Goal: Task Accomplishment & Management: Complete application form

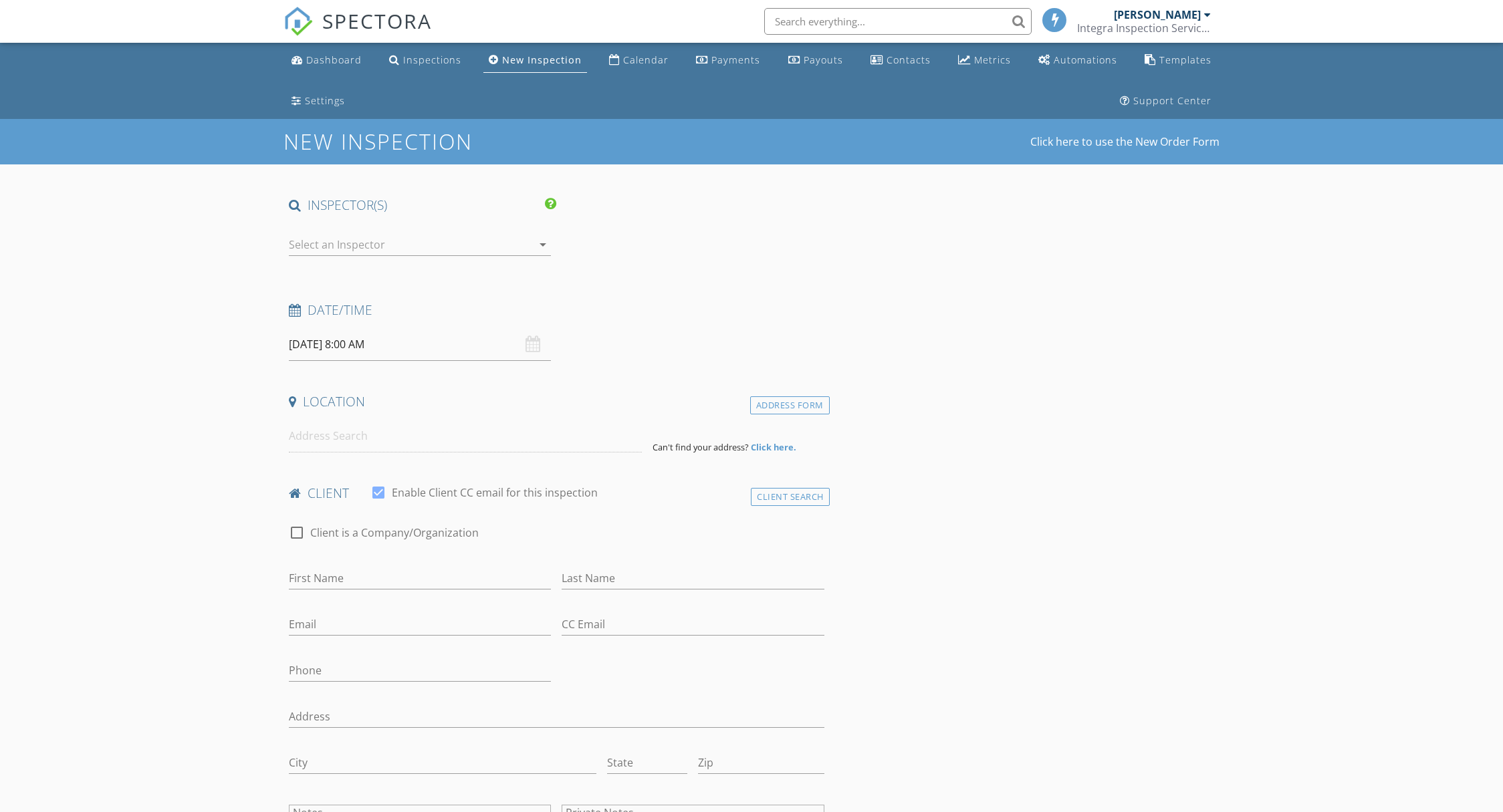
select select "8"
click at [572, 247] on div at bounding box center [570, 245] width 23 height 23
checkbox input "true"
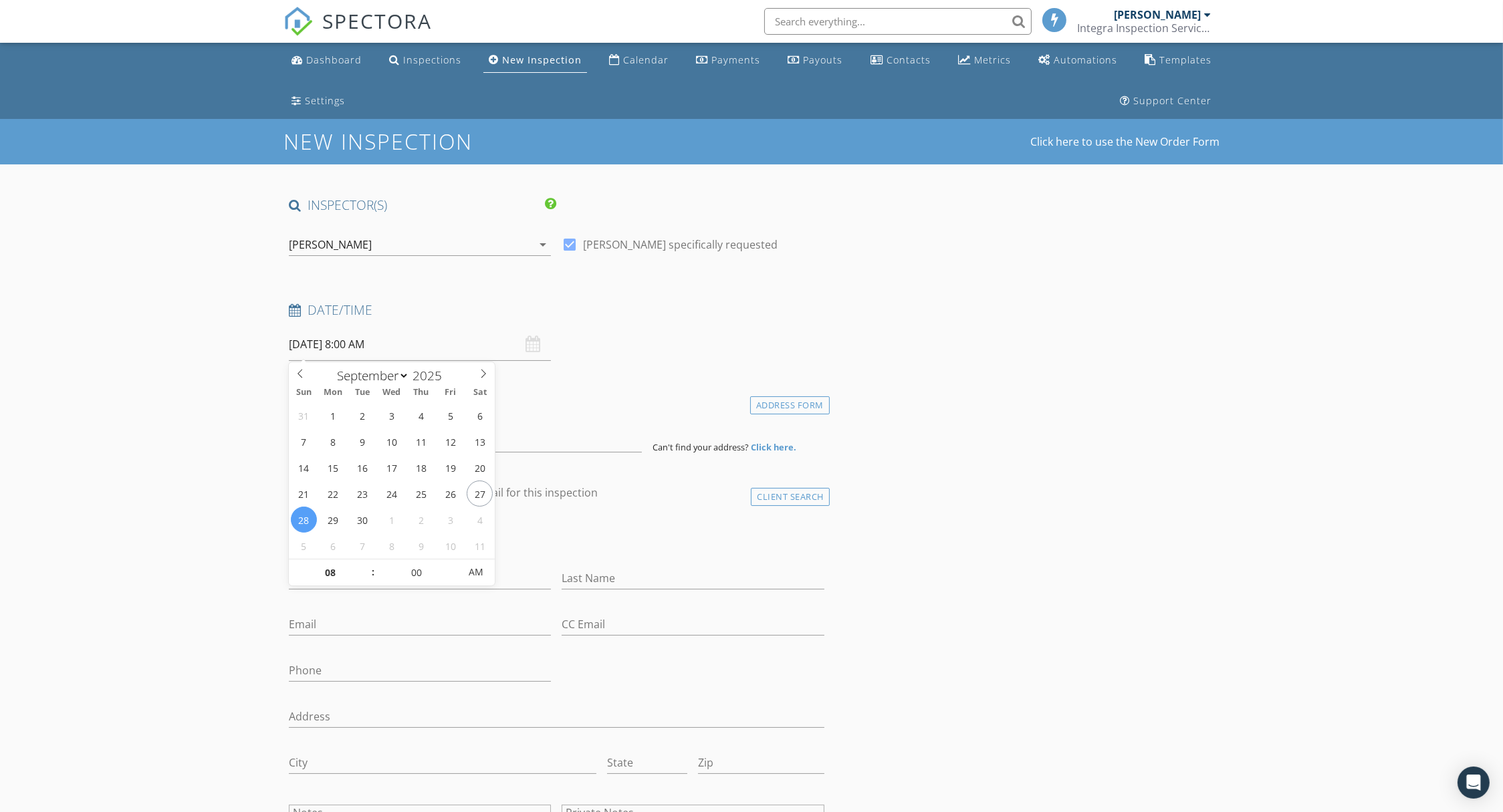
click at [340, 340] on input "09/28/2025 8:00 AM" at bounding box center [420, 344] width 262 height 32
type input "10/06/2025 8:00 AM"
select select "9"
type input "10/06/2025 9:00 AM"
type input "09"
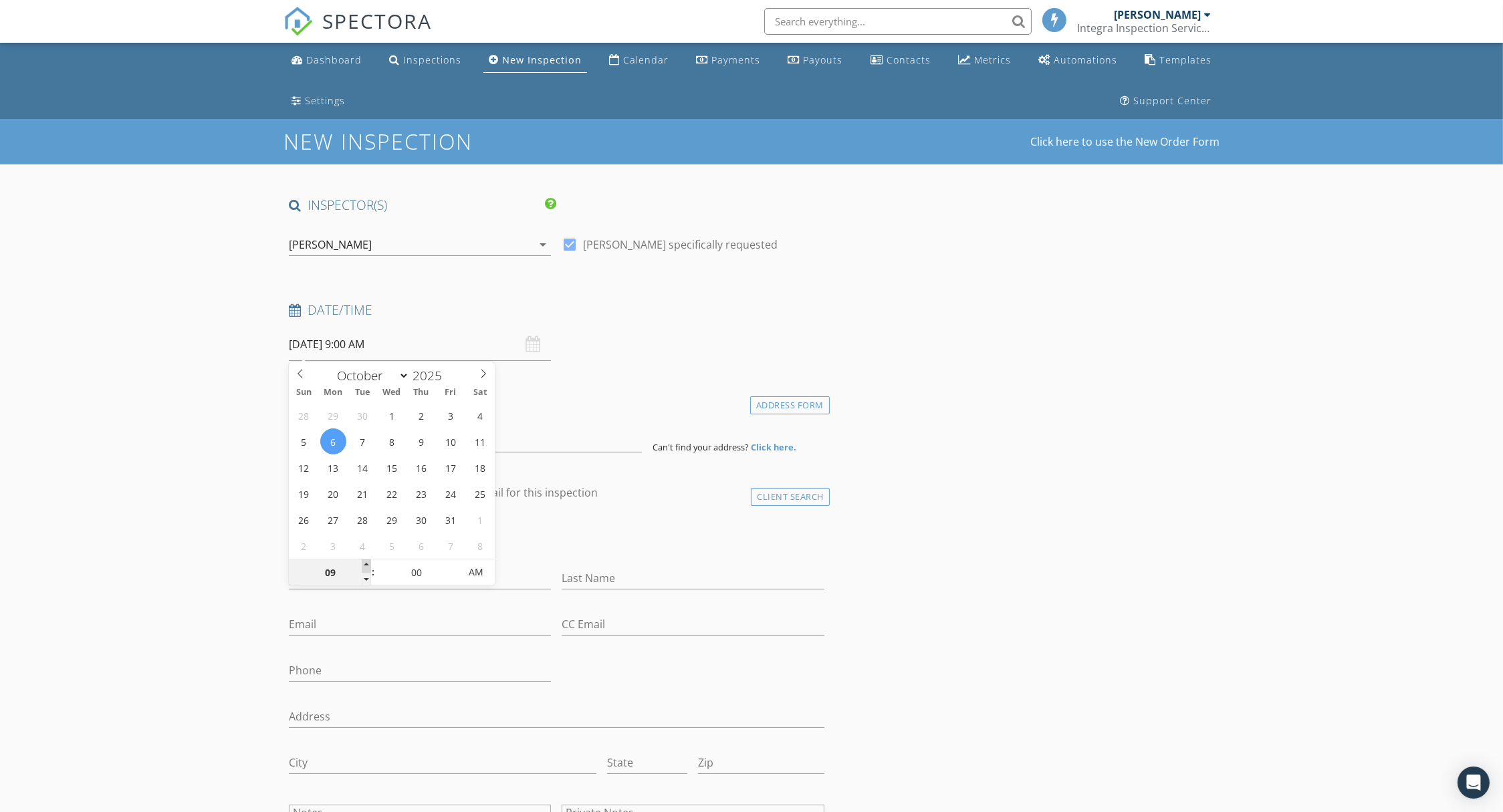
click at [367, 564] on span at bounding box center [366, 566] width 9 height 14
type input "10/06/2025 9:05 AM"
type input "05"
click at [457, 562] on span at bounding box center [453, 566] width 9 height 14
type input "10/06/2025 9:10 AM"
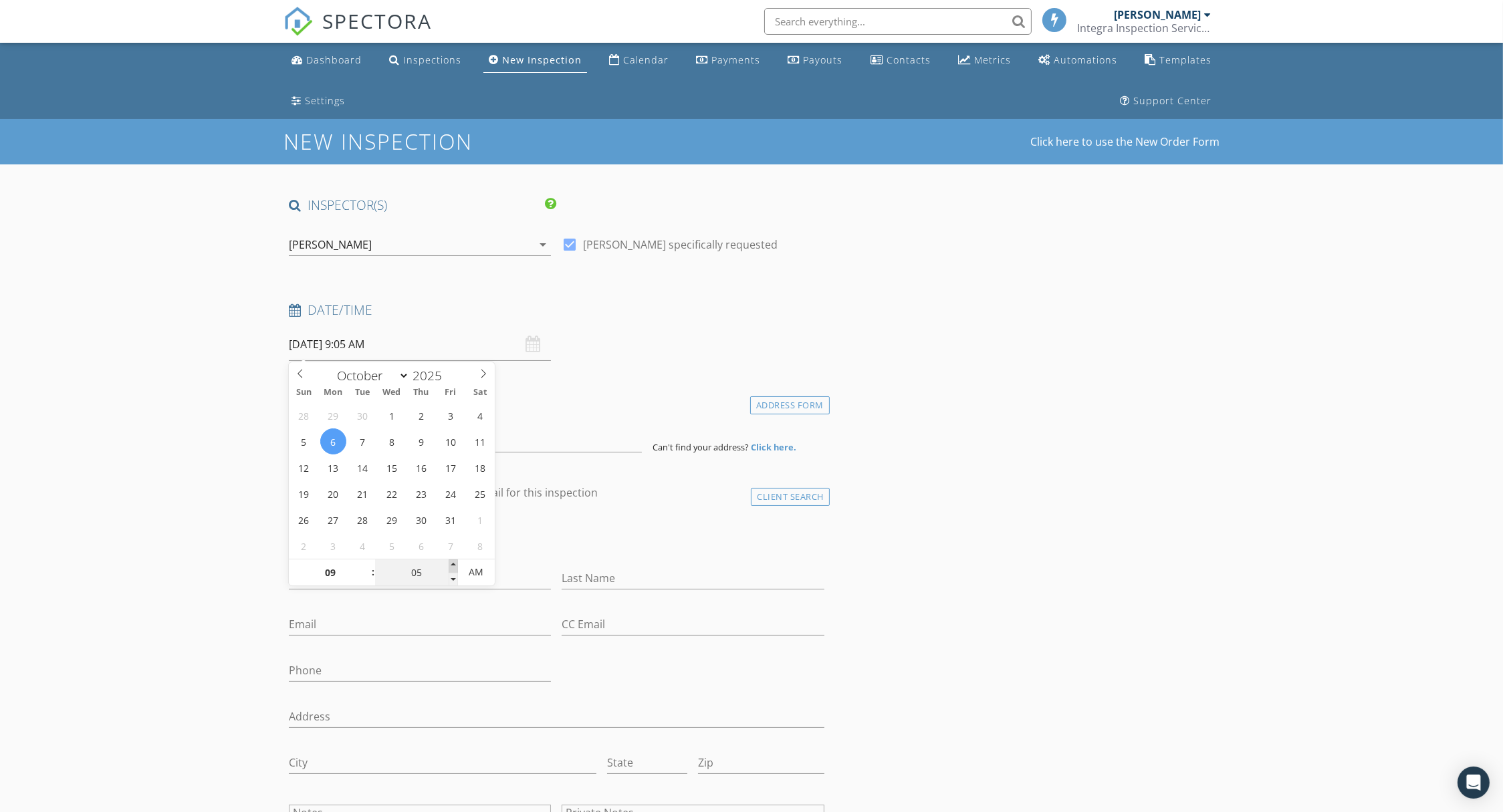
type input "10"
click at [457, 562] on span at bounding box center [453, 566] width 9 height 14
type input "10/06/2025 9:15 AM"
type input "15"
click at [456, 562] on span at bounding box center [453, 566] width 9 height 14
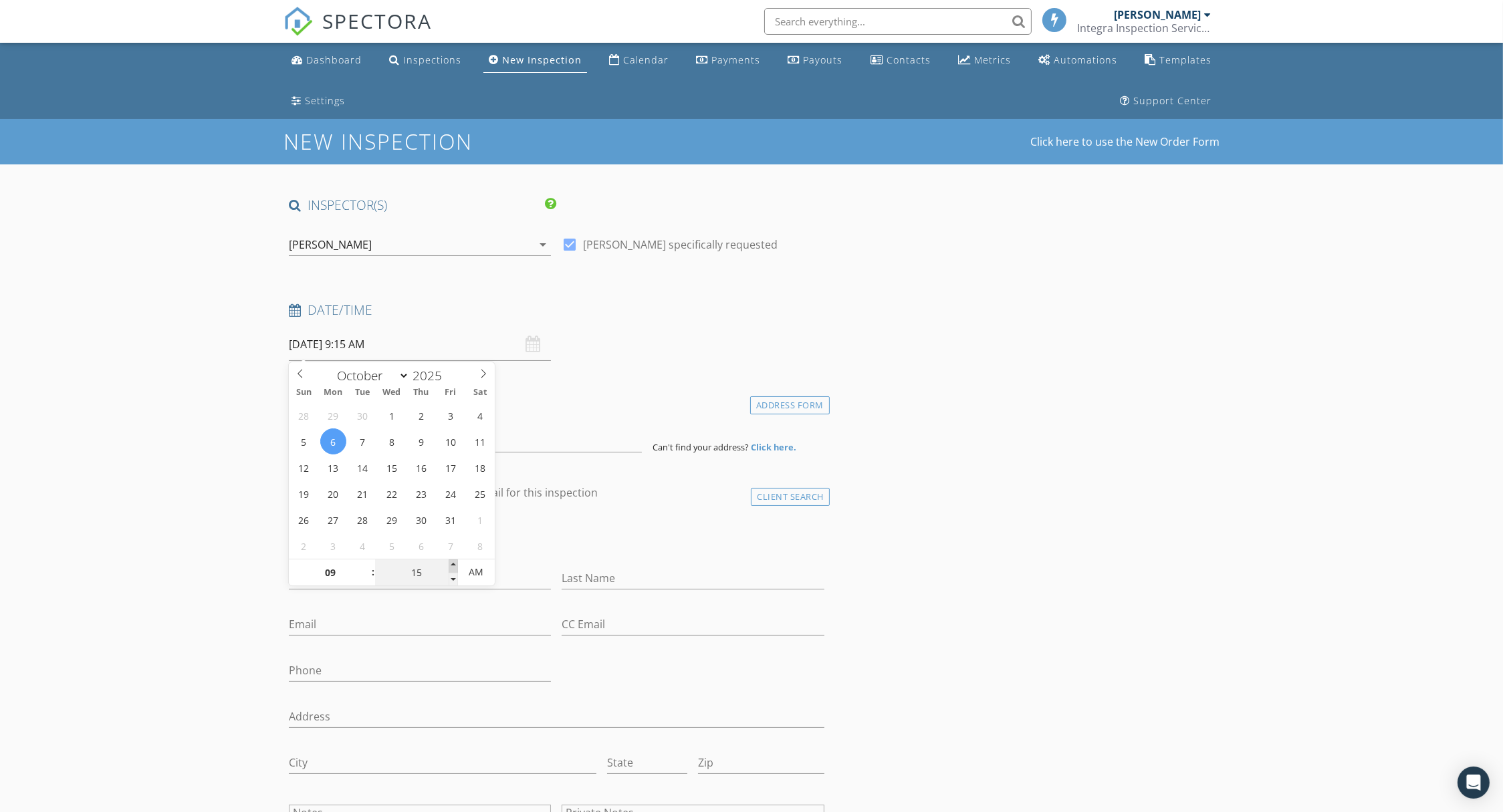
type input "10/06/2025 9:20 AM"
type input "20"
click at [455, 561] on span at bounding box center [453, 566] width 9 height 14
type input "10/06/2025 9:25 AM"
type input "25"
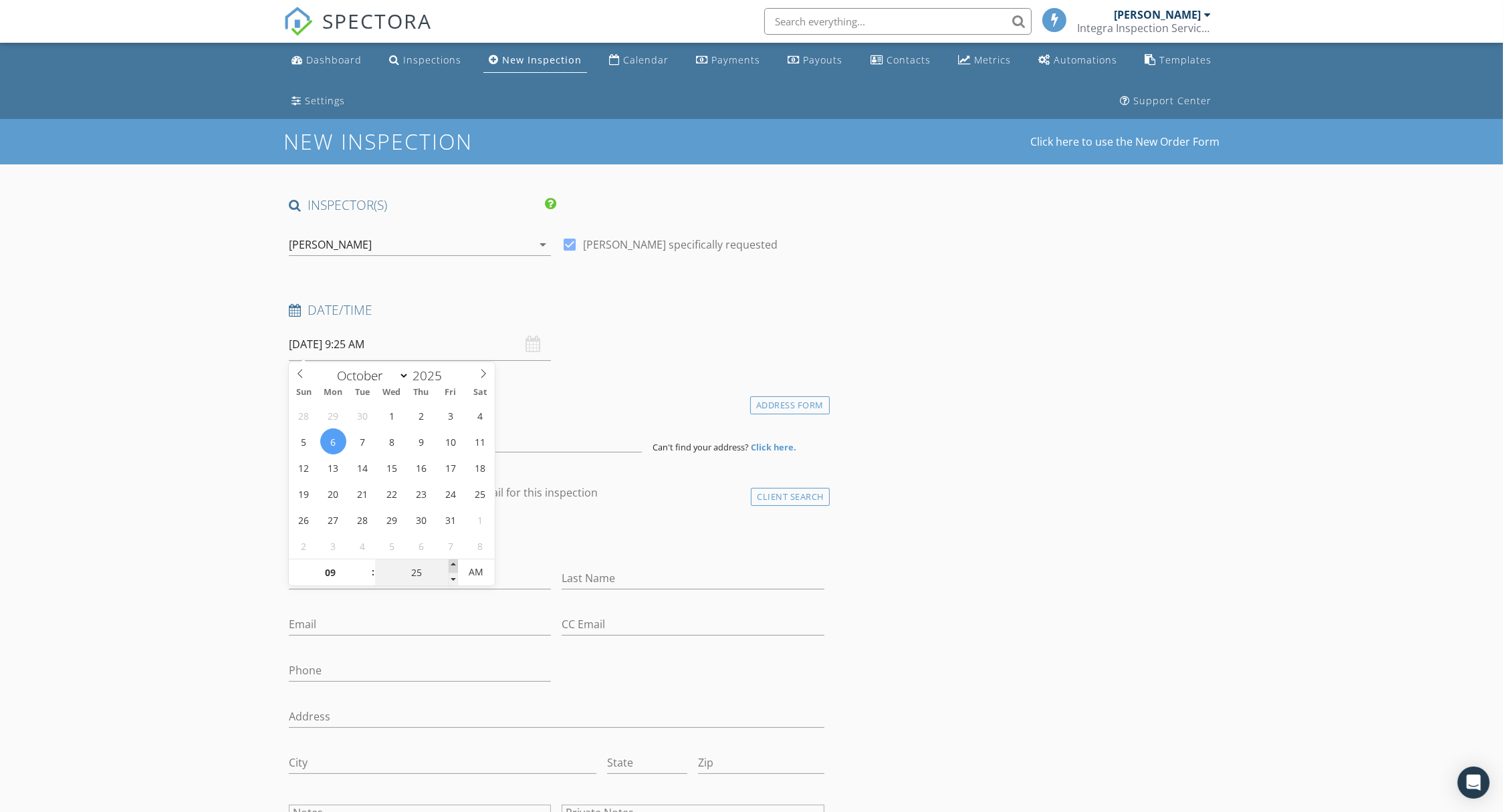
click at [455, 561] on span at bounding box center [453, 566] width 9 height 14
type input "10/06/2025 9:30 AM"
type input "30"
click at [455, 561] on span at bounding box center [453, 566] width 9 height 14
type input "10/06/2025 9:35 AM"
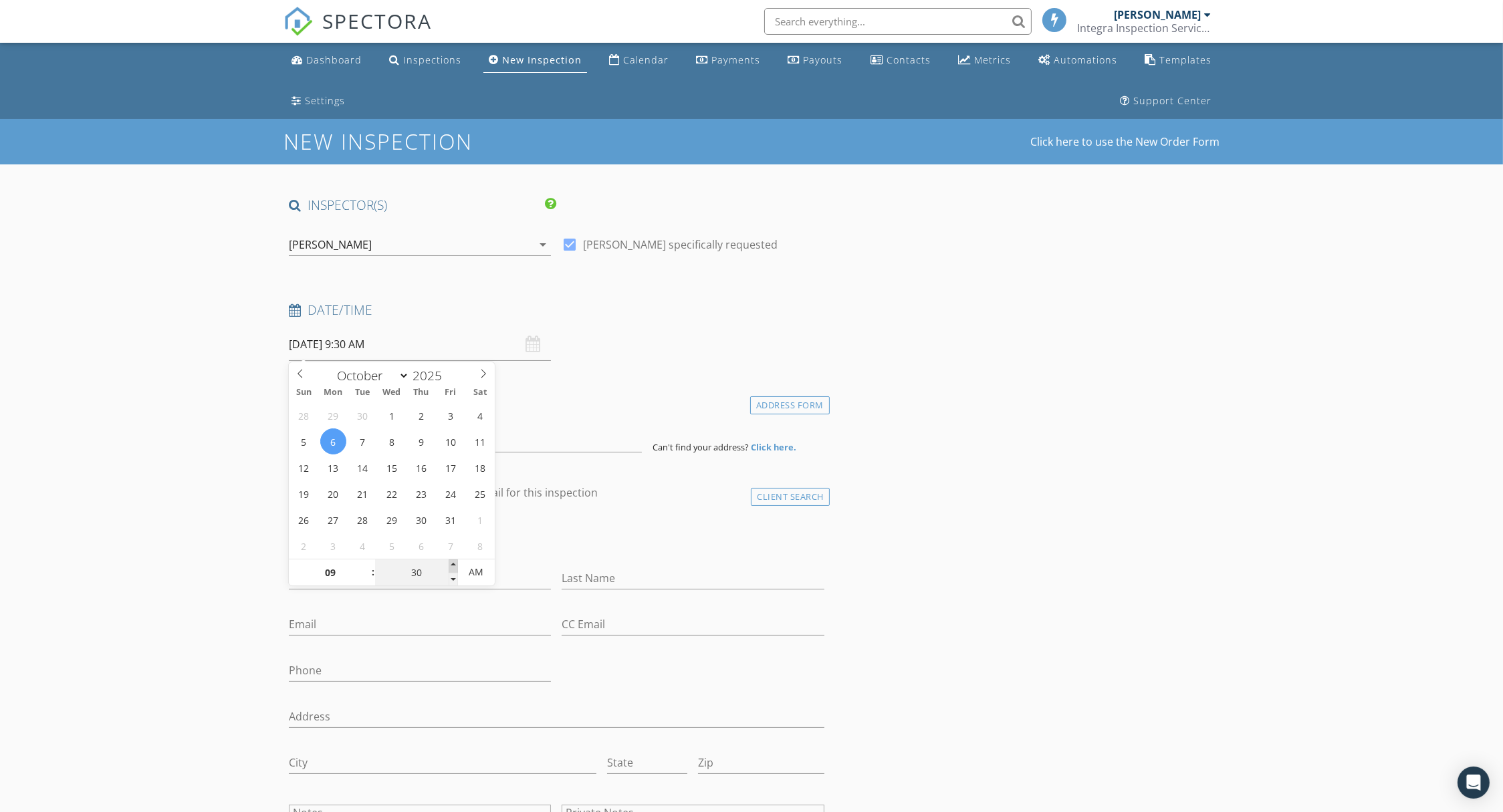
type input "35"
click at [455, 561] on span at bounding box center [453, 566] width 9 height 14
type input "10/06/2025 9:40 AM"
type input "40"
click at [455, 562] on span at bounding box center [453, 566] width 9 height 14
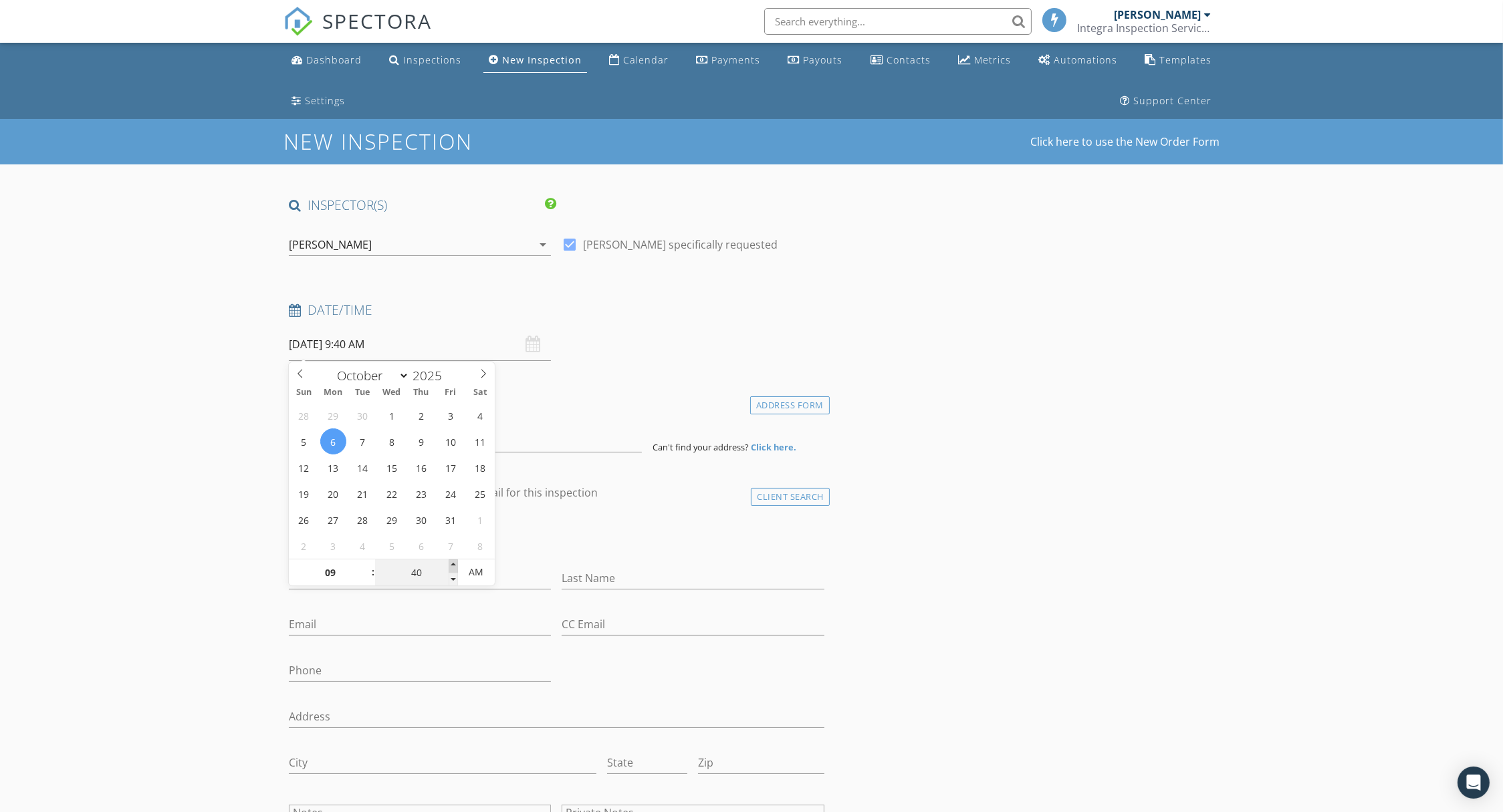
type input "[DATE] 9:45 AM"
type input "45"
click at [454, 562] on span at bounding box center [453, 566] width 9 height 14
click at [555, 446] on input at bounding box center [465, 436] width 353 height 32
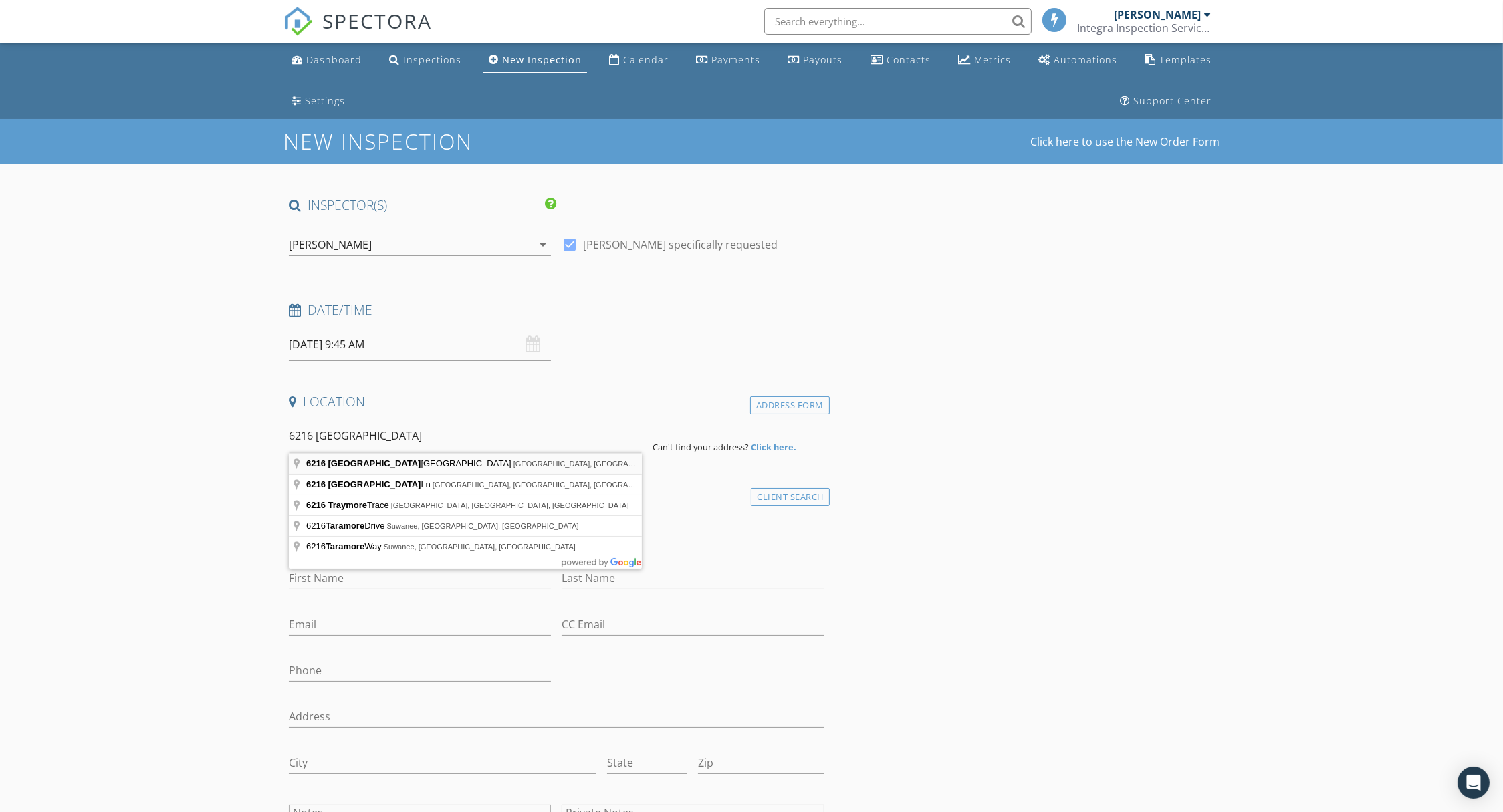
type input "6216 Taramore Lane Northwest, Huntsville, AL, USA"
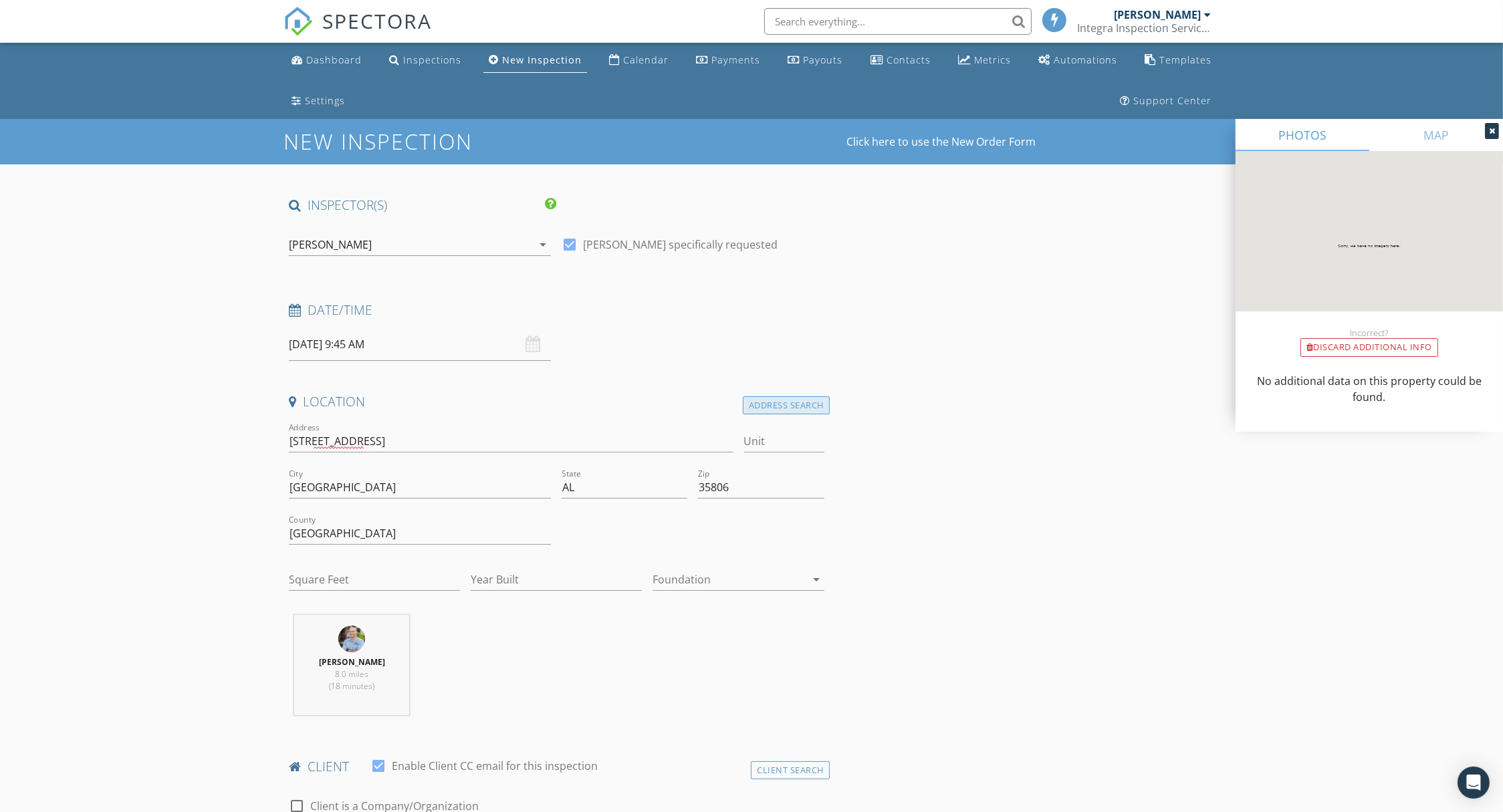
click at [793, 406] on div "Address Search" at bounding box center [786, 405] width 87 height 18
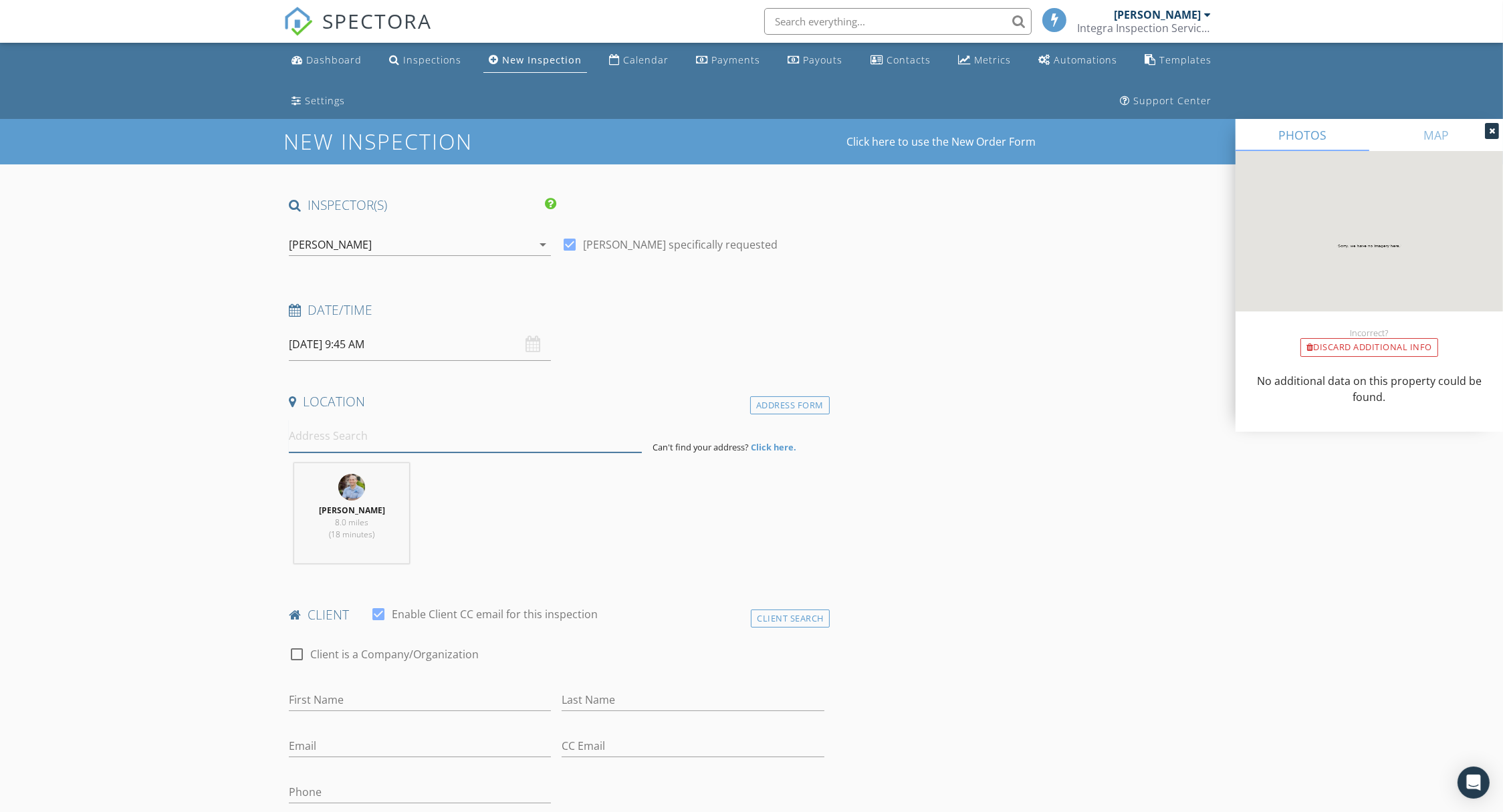
click at [581, 442] on input at bounding box center [465, 436] width 353 height 32
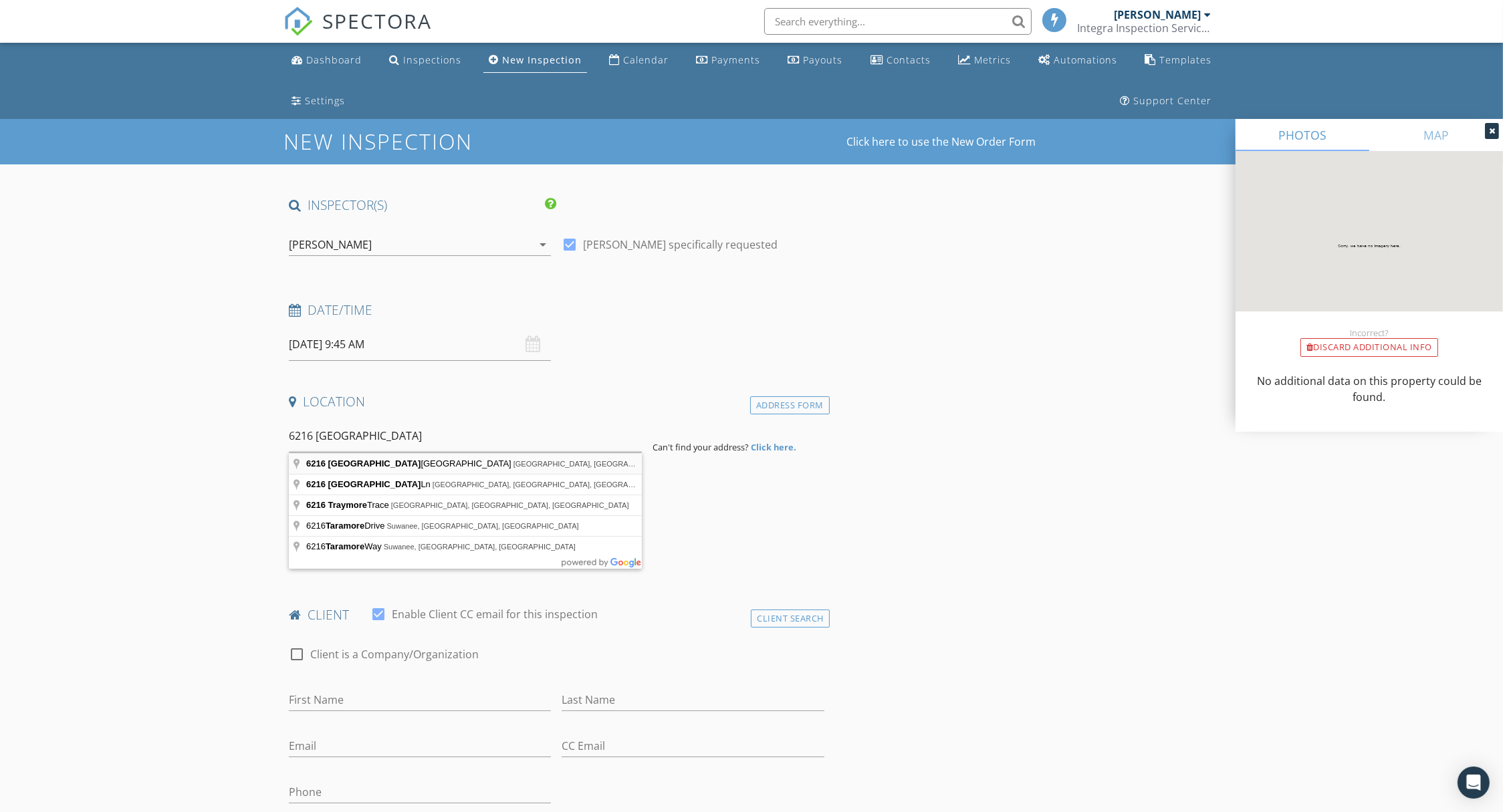
type input "6216 Taramore Lane Northwest, Huntsville, AL, USA"
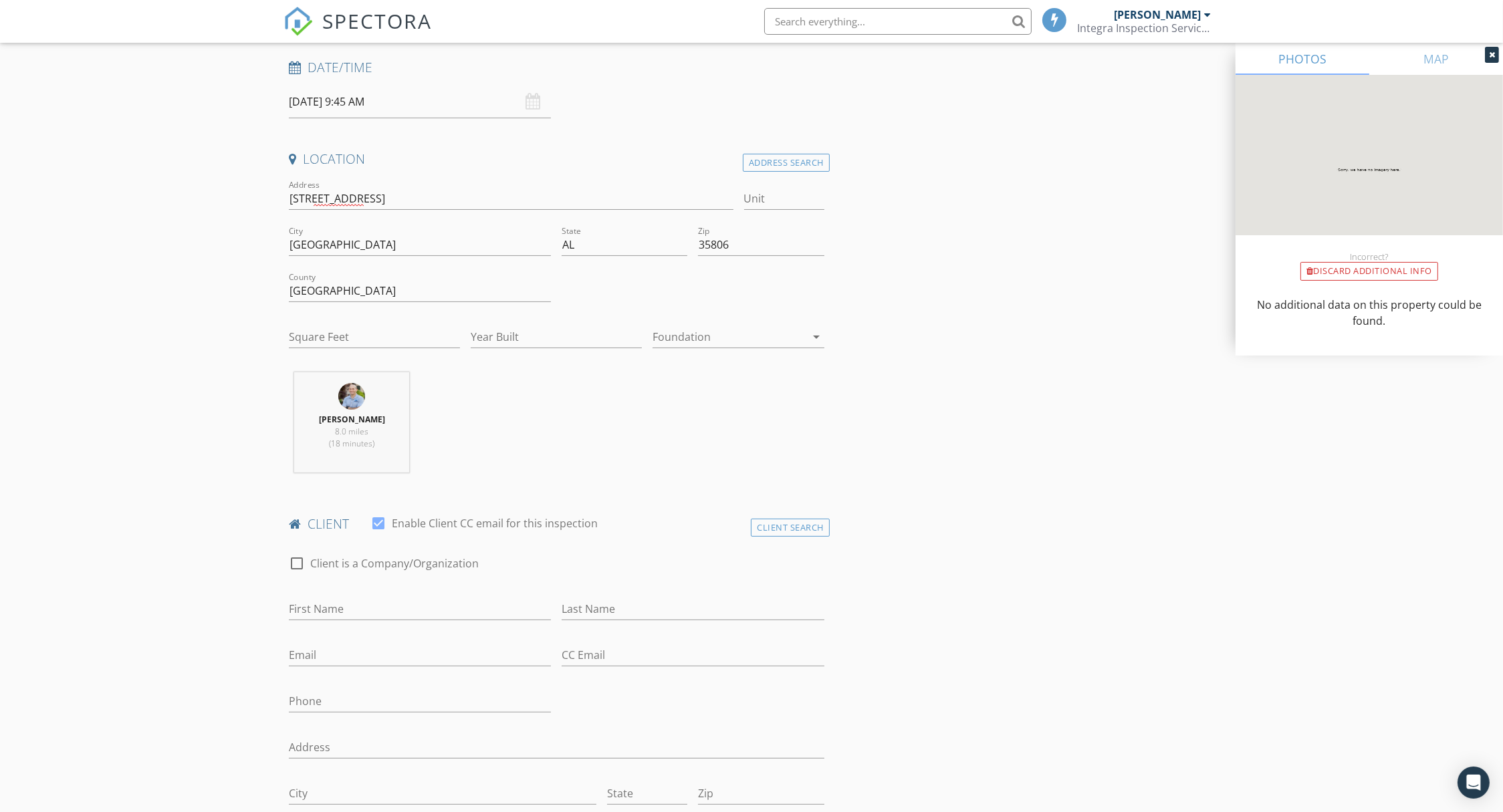
scroll to position [425, 0]
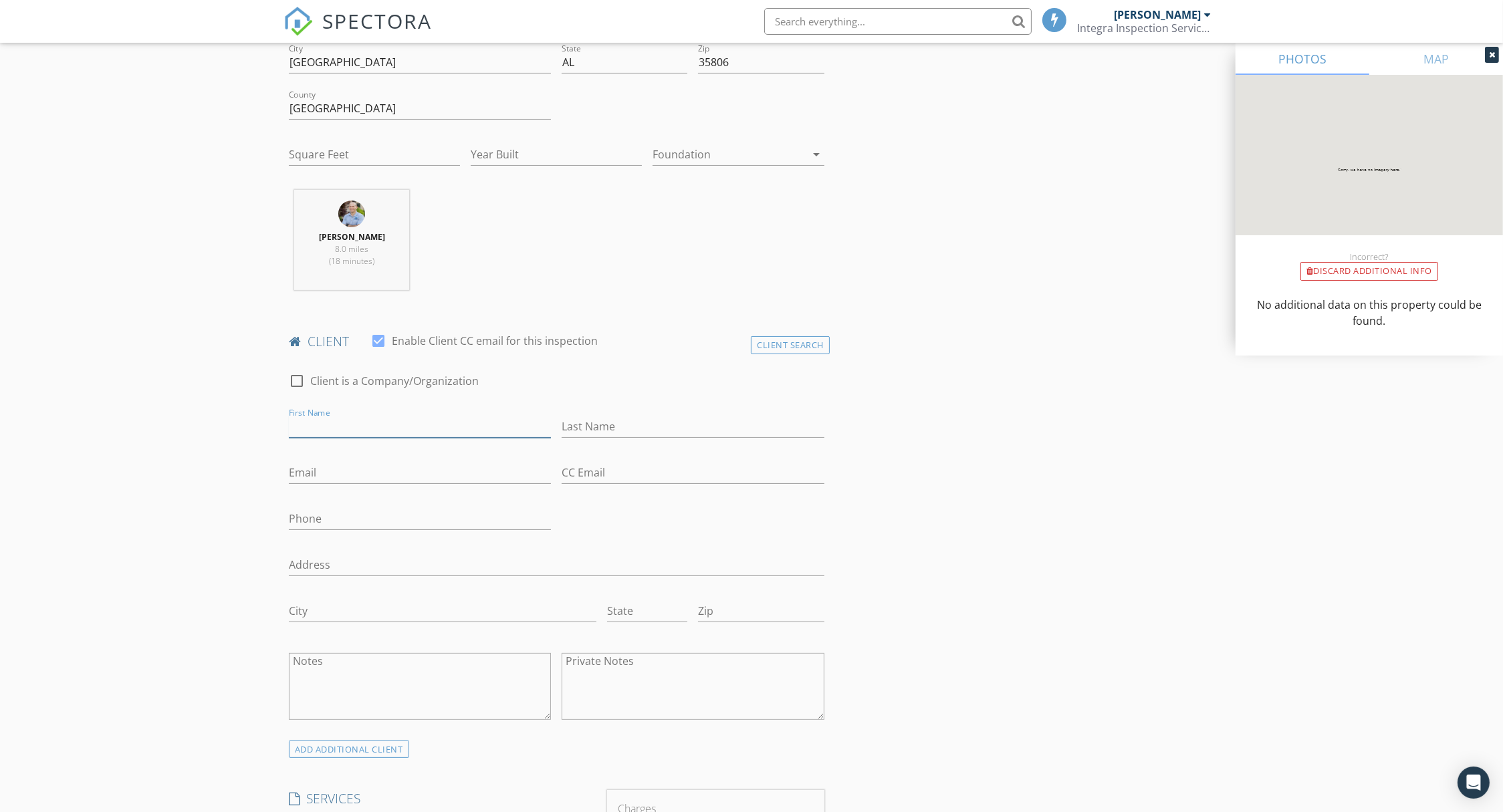
click at [459, 421] on input "First Name" at bounding box center [420, 427] width 262 height 22
type input "[PERSON_NAME]"
click at [639, 429] on input "Ideuzim" at bounding box center [692, 427] width 262 height 22
type input "Ibezim"
type input "[EMAIL_ADDRESS][DOMAIN_NAME]"
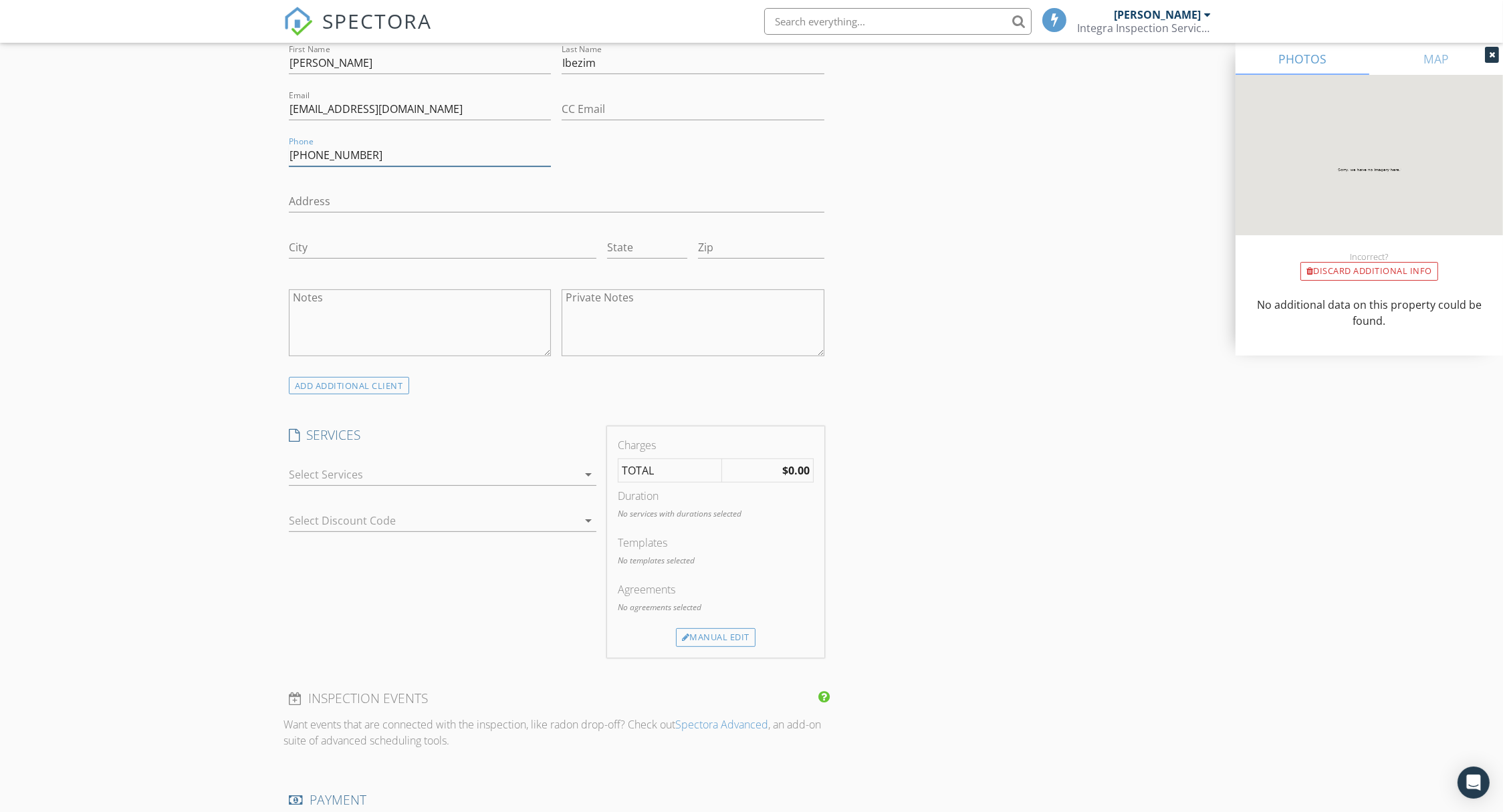
scroll to position [790, 0]
type input "[PHONE_NUMBER]"
click at [486, 469] on div at bounding box center [433, 474] width 289 height 22
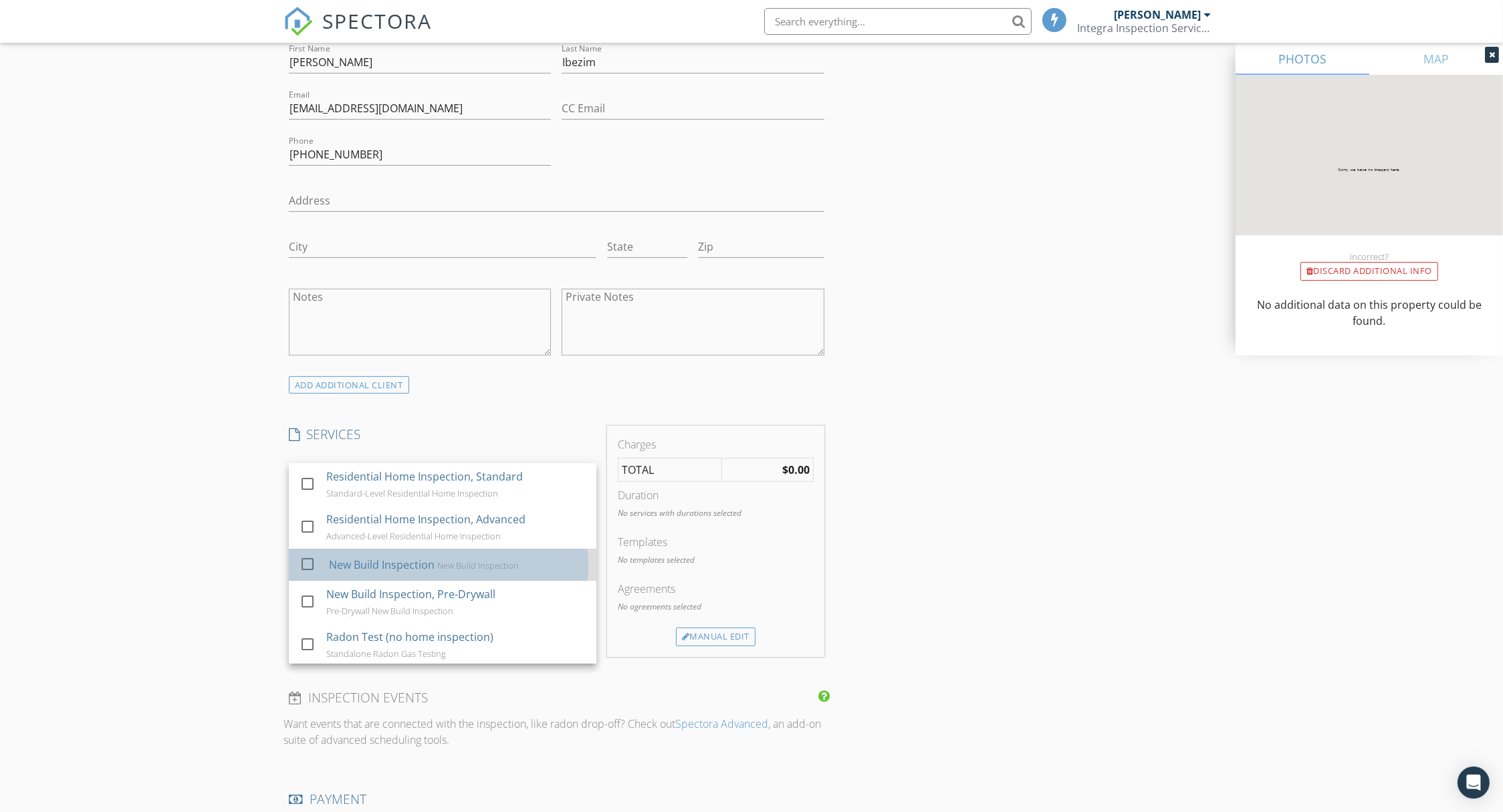
click at [469, 566] on div "New Build Inspection" at bounding box center [478, 565] width 81 height 11
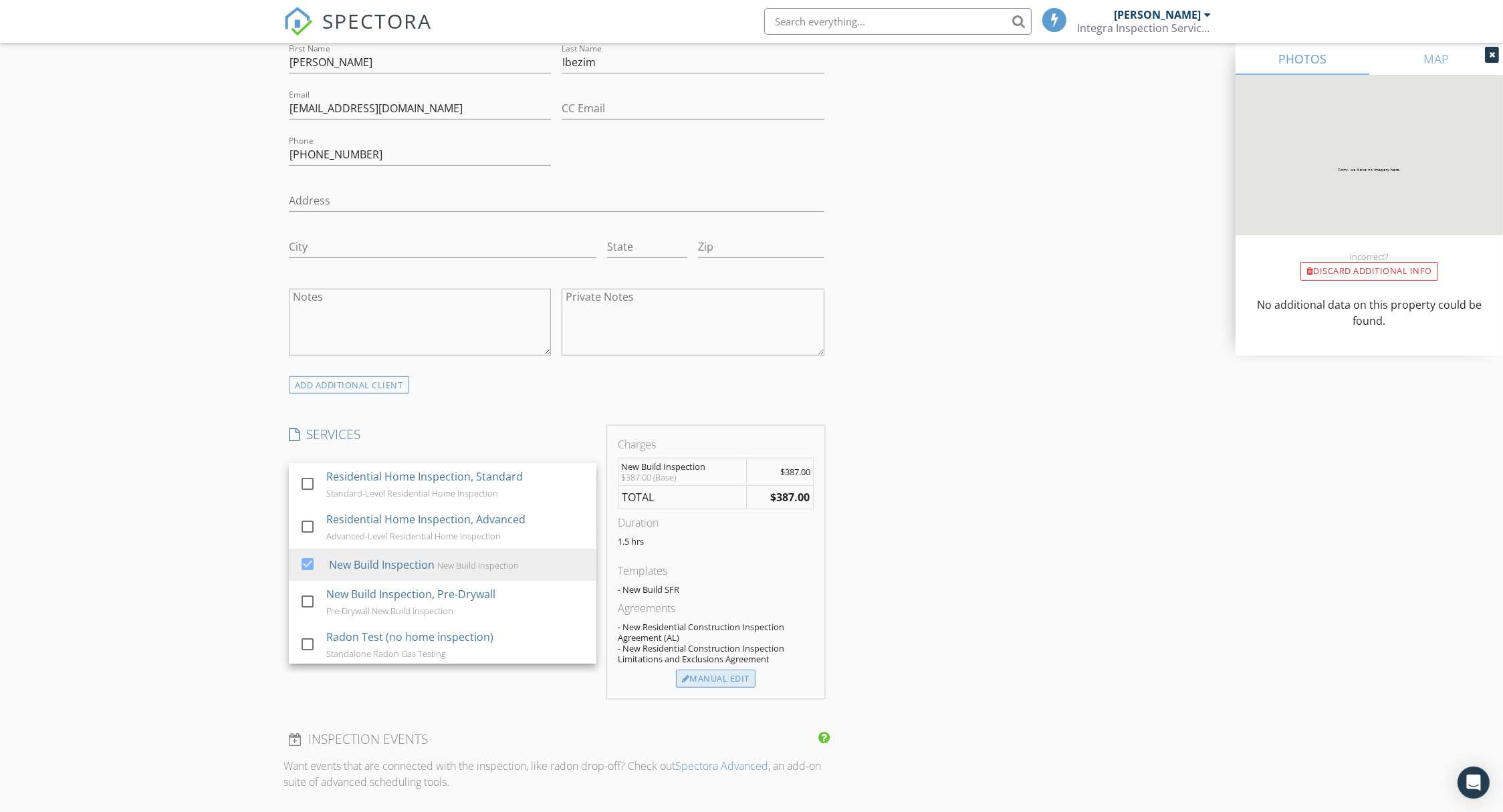
click at [721, 674] on div "Manual Edit" at bounding box center [715, 679] width 79 height 19
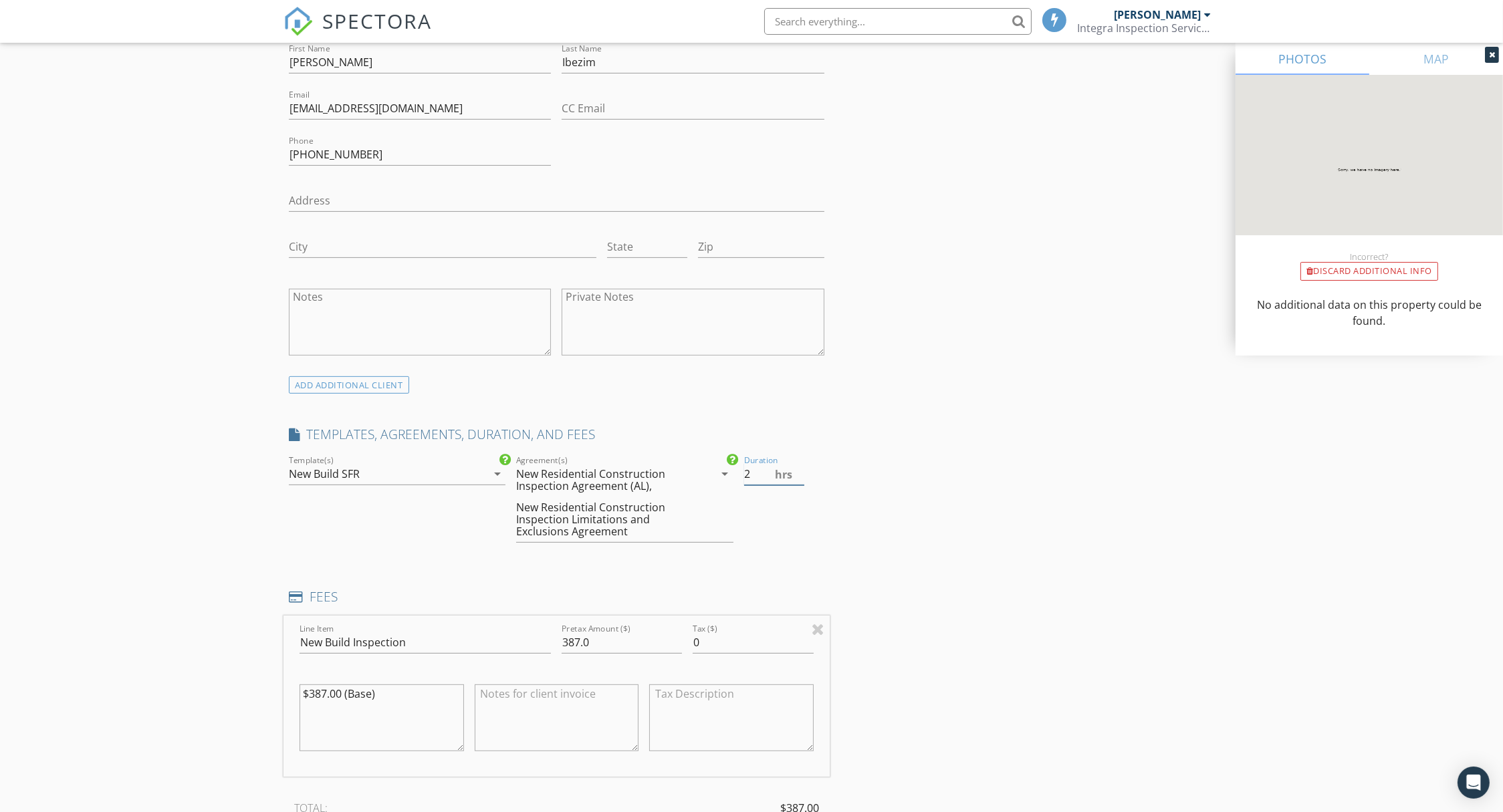
type input "2"
click at [798, 468] on input "2" at bounding box center [774, 474] width 60 height 22
drag, startPoint x: 607, startPoint y: 634, endPoint x: 524, endPoint y: 638, distance: 83.1
click at [515, 636] on div "Line Item New Build Inspection Pretax Amount ($) 387.0 Tax ($) 0 $387.00 (Base)" at bounding box center [556, 696] width 546 height 161
type input "441.00"
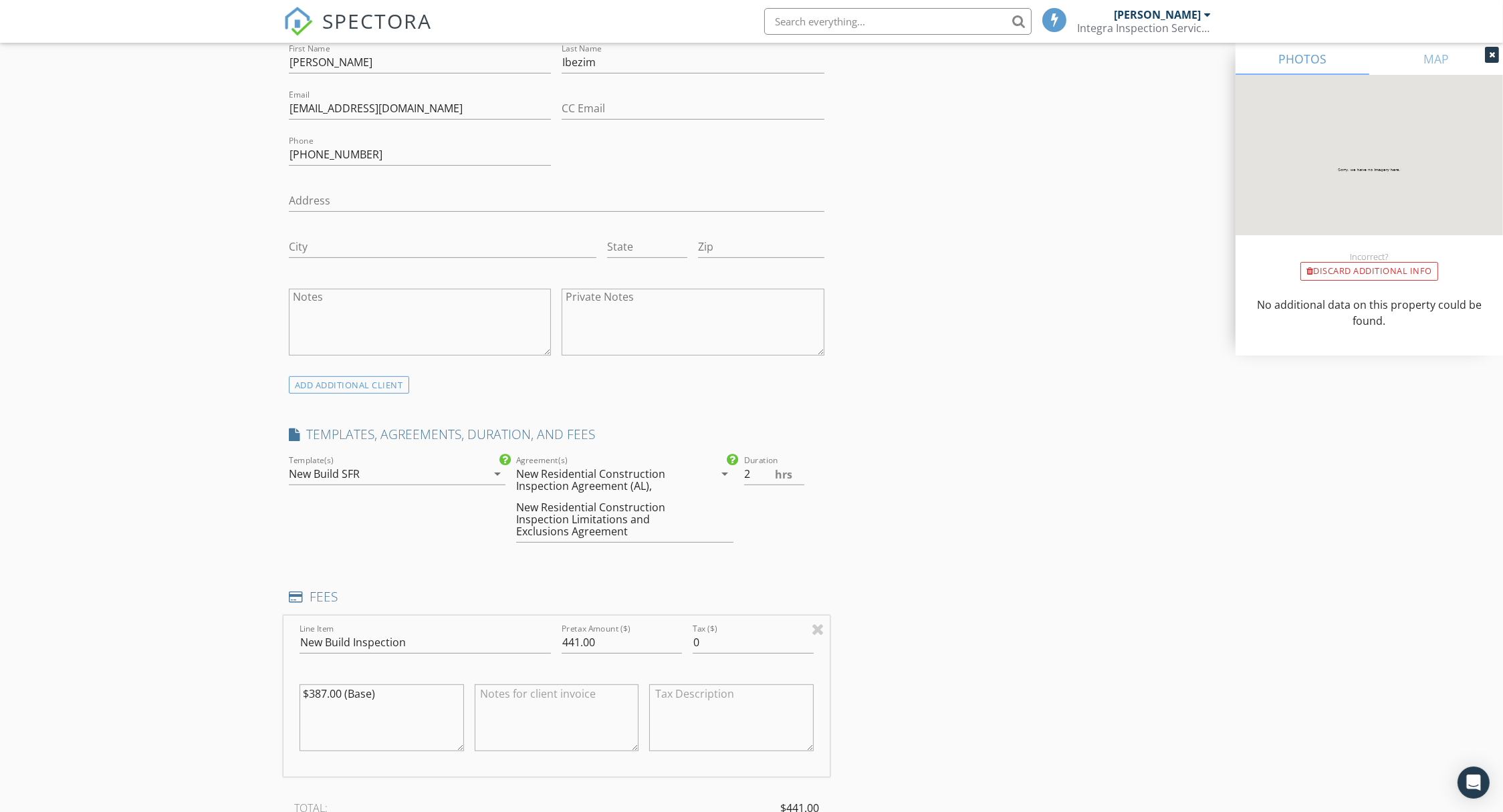
drag, startPoint x: 393, startPoint y: 695, endPoint x: 250, endPoint y: 690, distance: 143.1
click at [250, 688] on div "New Inspection Click here to use the New Order Form INSPECTOR(S) check_box Todd…" at bounding box center [752, 770] width 1503 height 2883
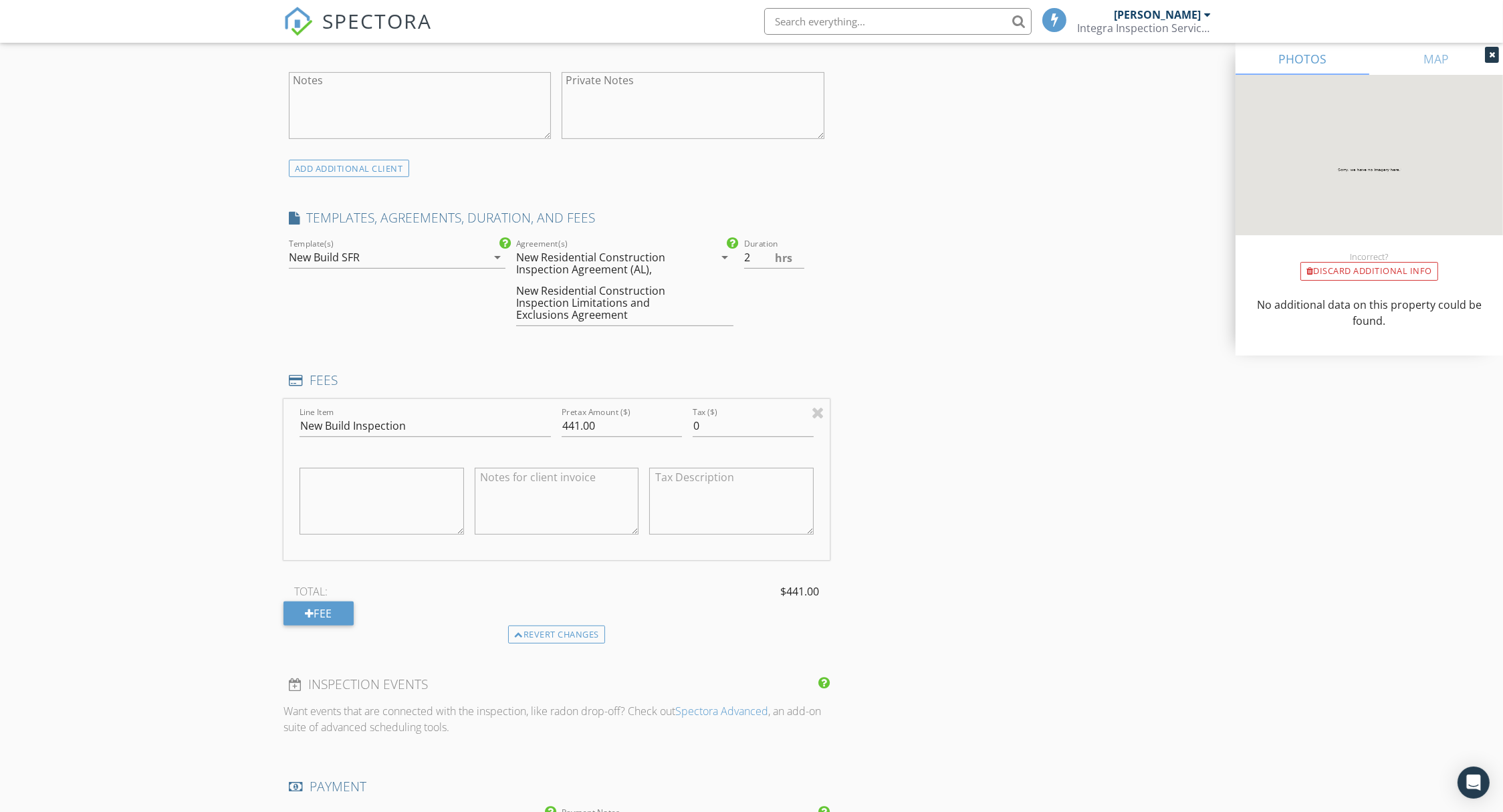
scroll to position [1094, 0]
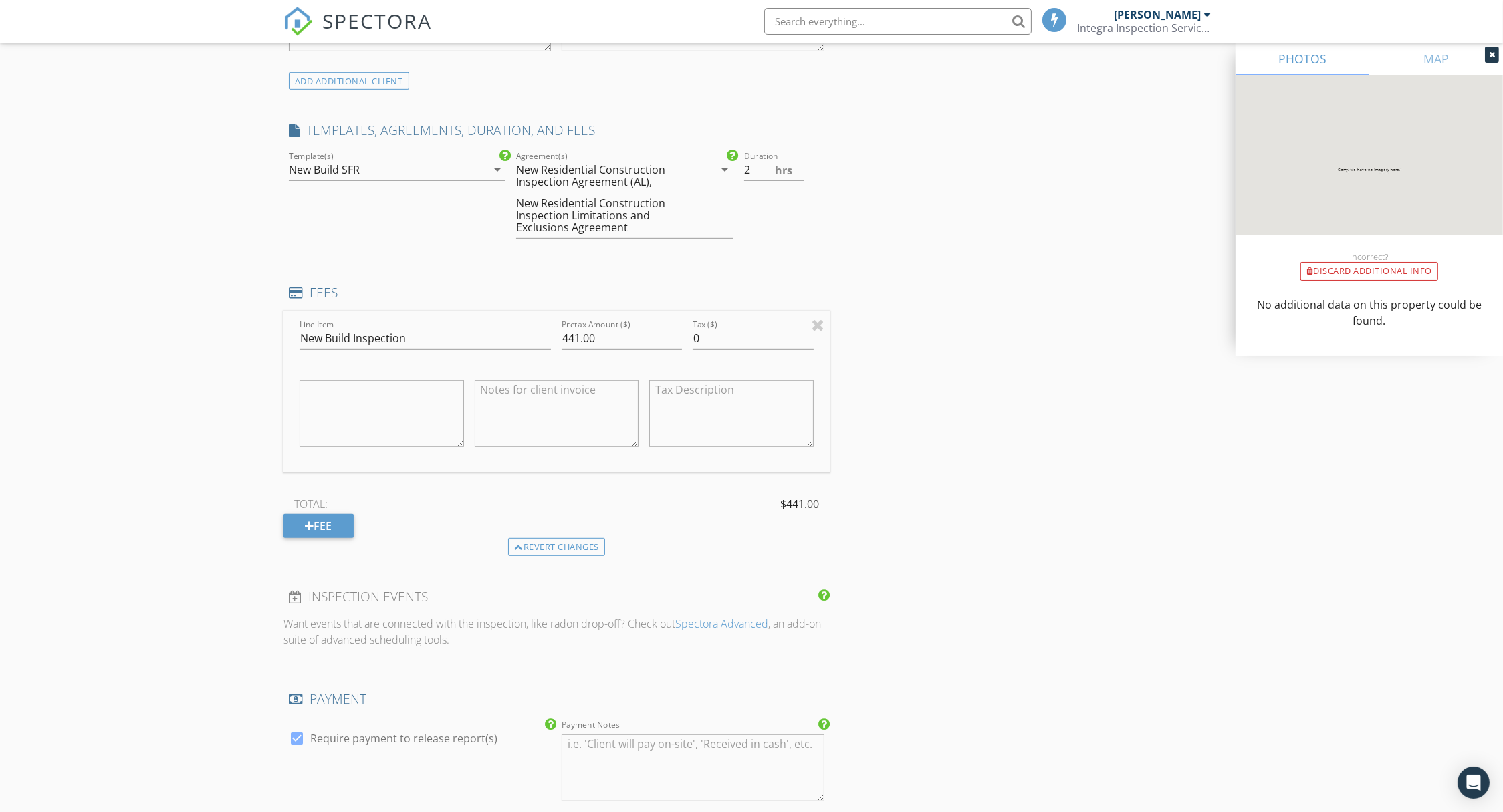
click at [687, 202] on div "New Residential Construction Inspection Limitations and Exclusions Agreement" at bounding box center [605, 215] width 179 height 36
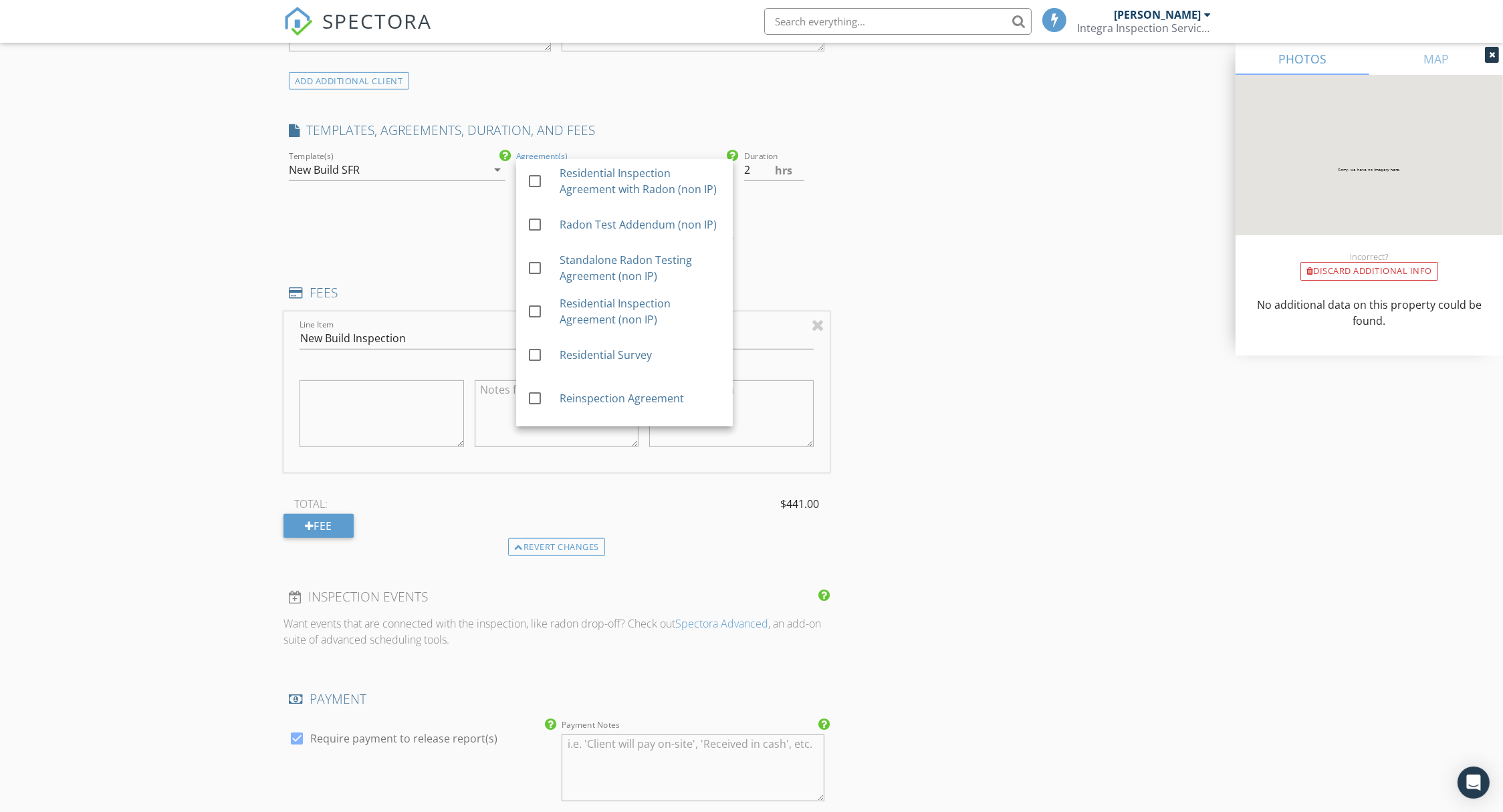
drag, startPoint x: 875, startPoint y: 238, endPoint x: 868, endPoint y: 264, distance: 26.9
click at [875, 239] on div "INSPECTOR(S) check_box Todd Thuss PRIMARY Todd Thuss arrow_drop_down check_box …" at bounding box center [751, 490] width 936 height 2774
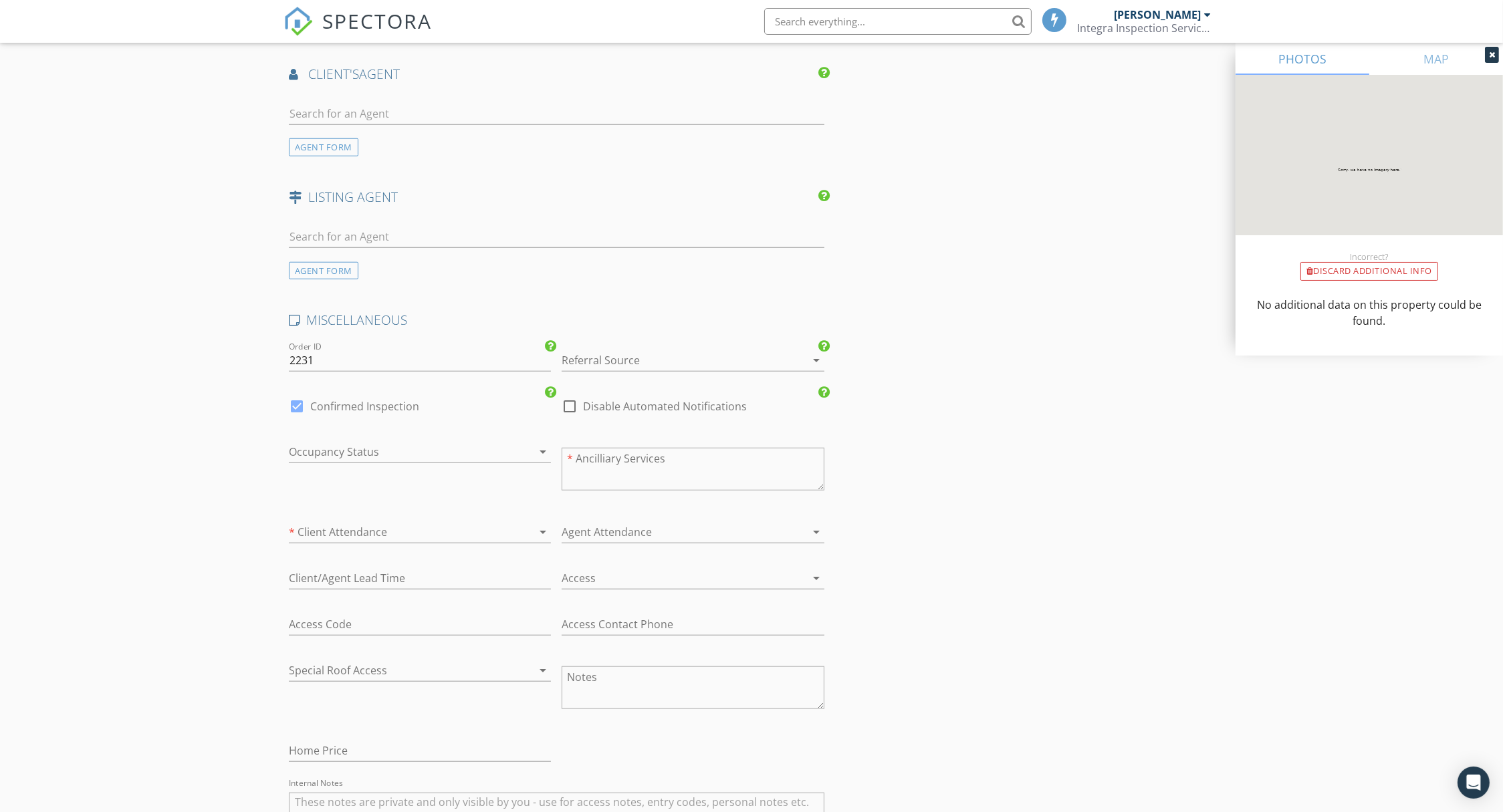
scroll to position [1883, 0]
click at [434, 449] on div at bounding box center [401, 450] width 225 height 22
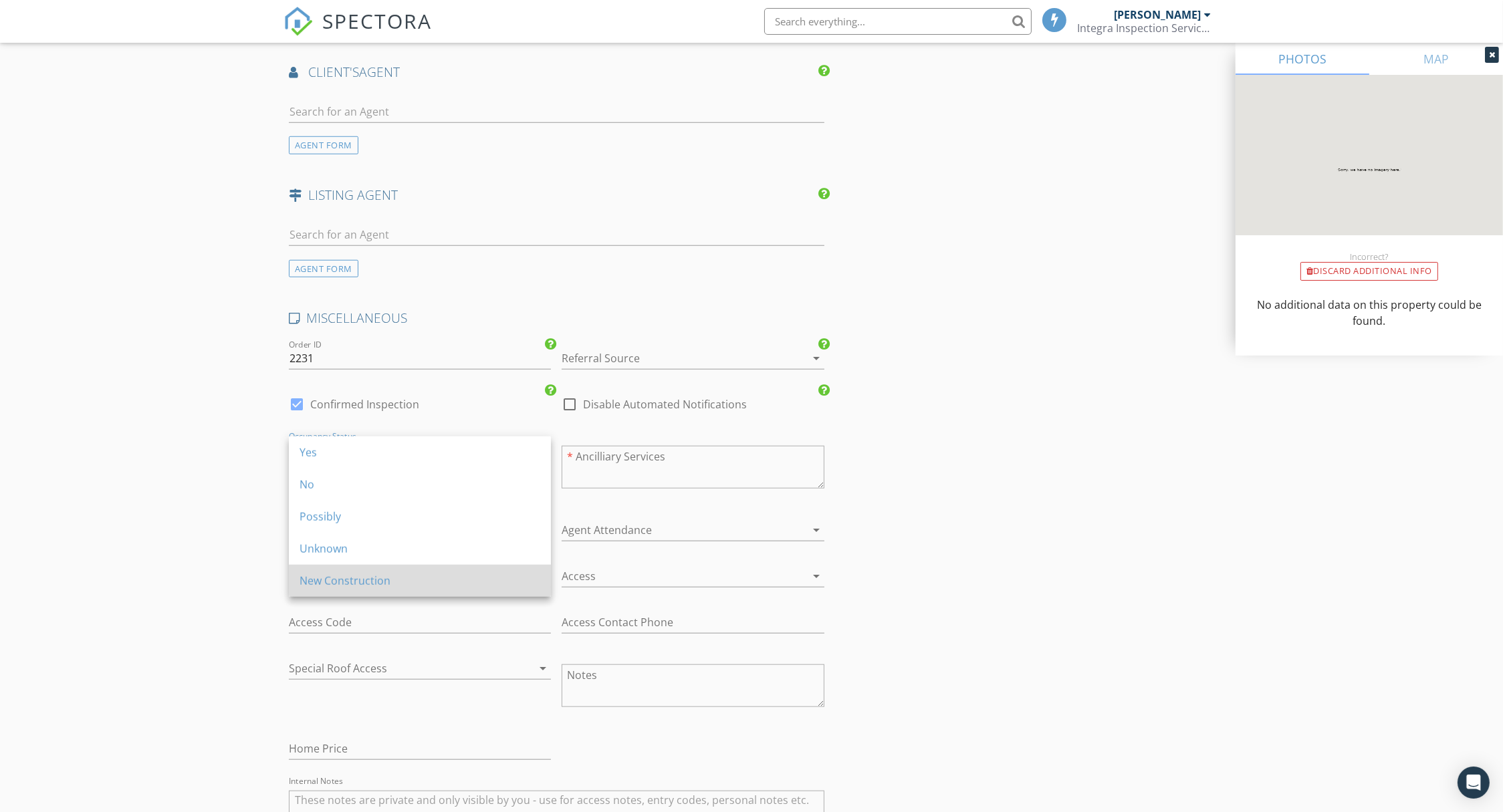
click at [350, 586] on div "New Construction" at bounding box center [420, 581] width 241 height 16
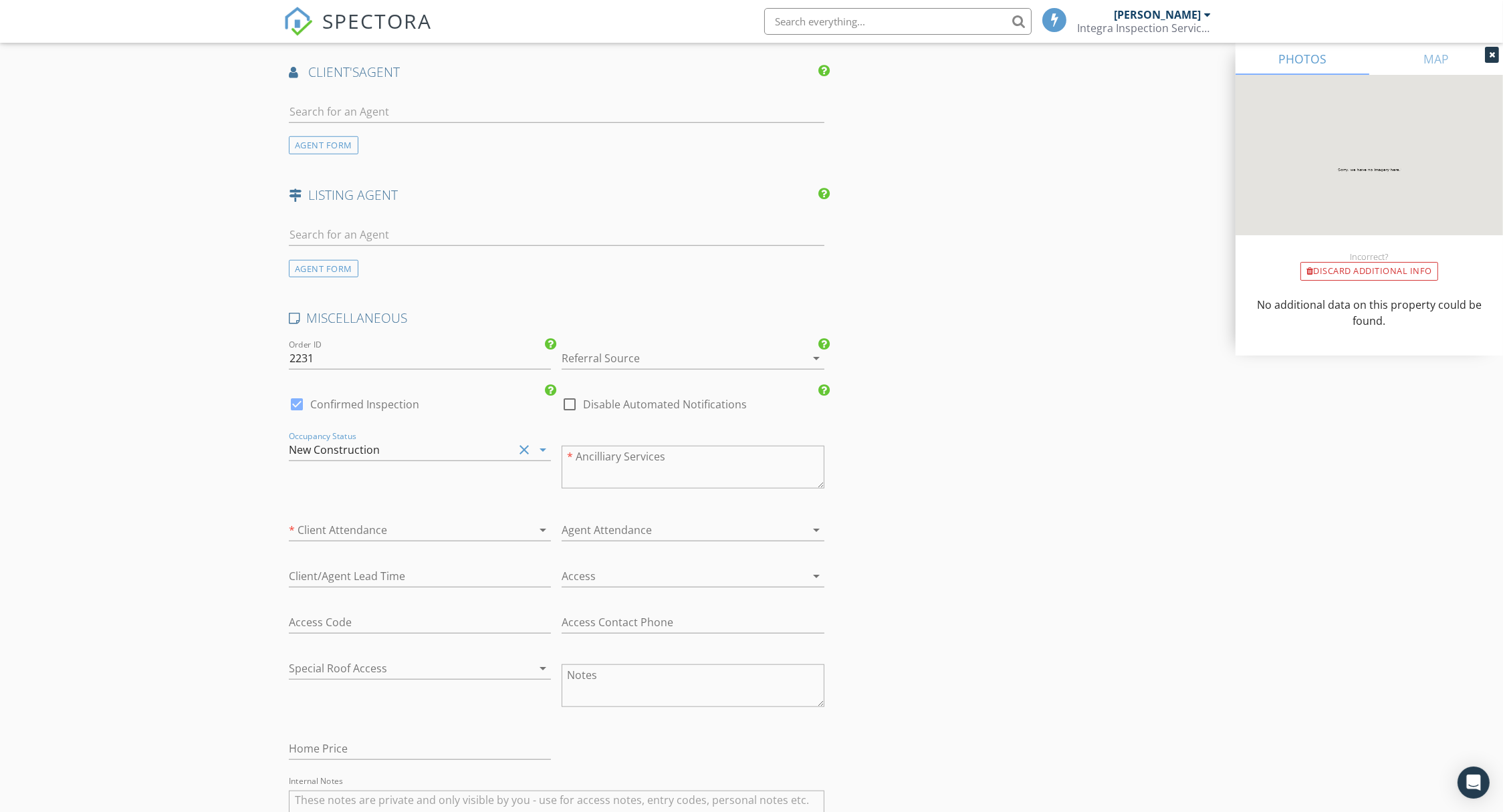
click at [497, 519] on div at bounding box center [401, 530] width 225 height 22
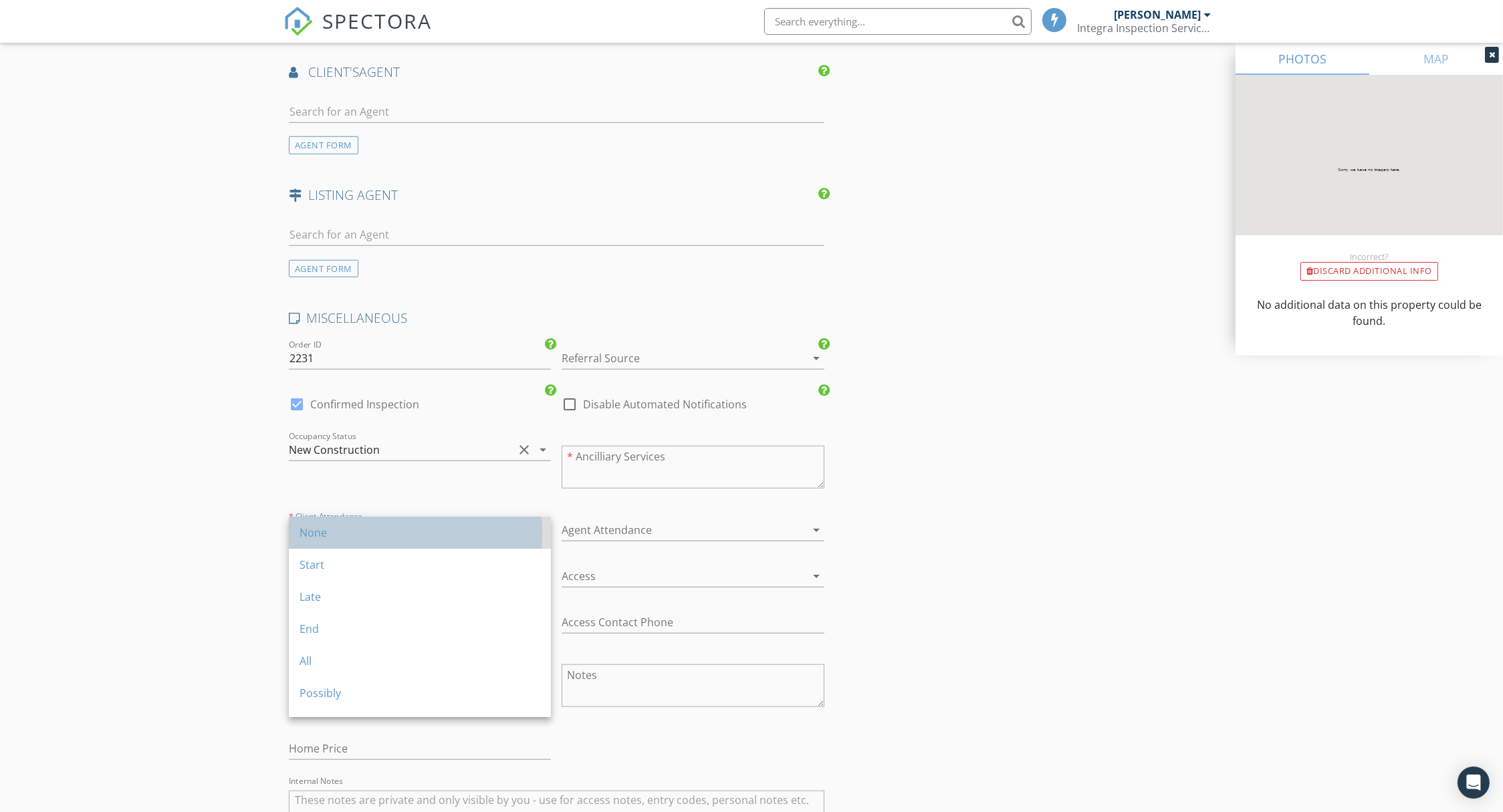
click at [467, 528] on div "None" at bounding box center [420, 532] width 241 height 16
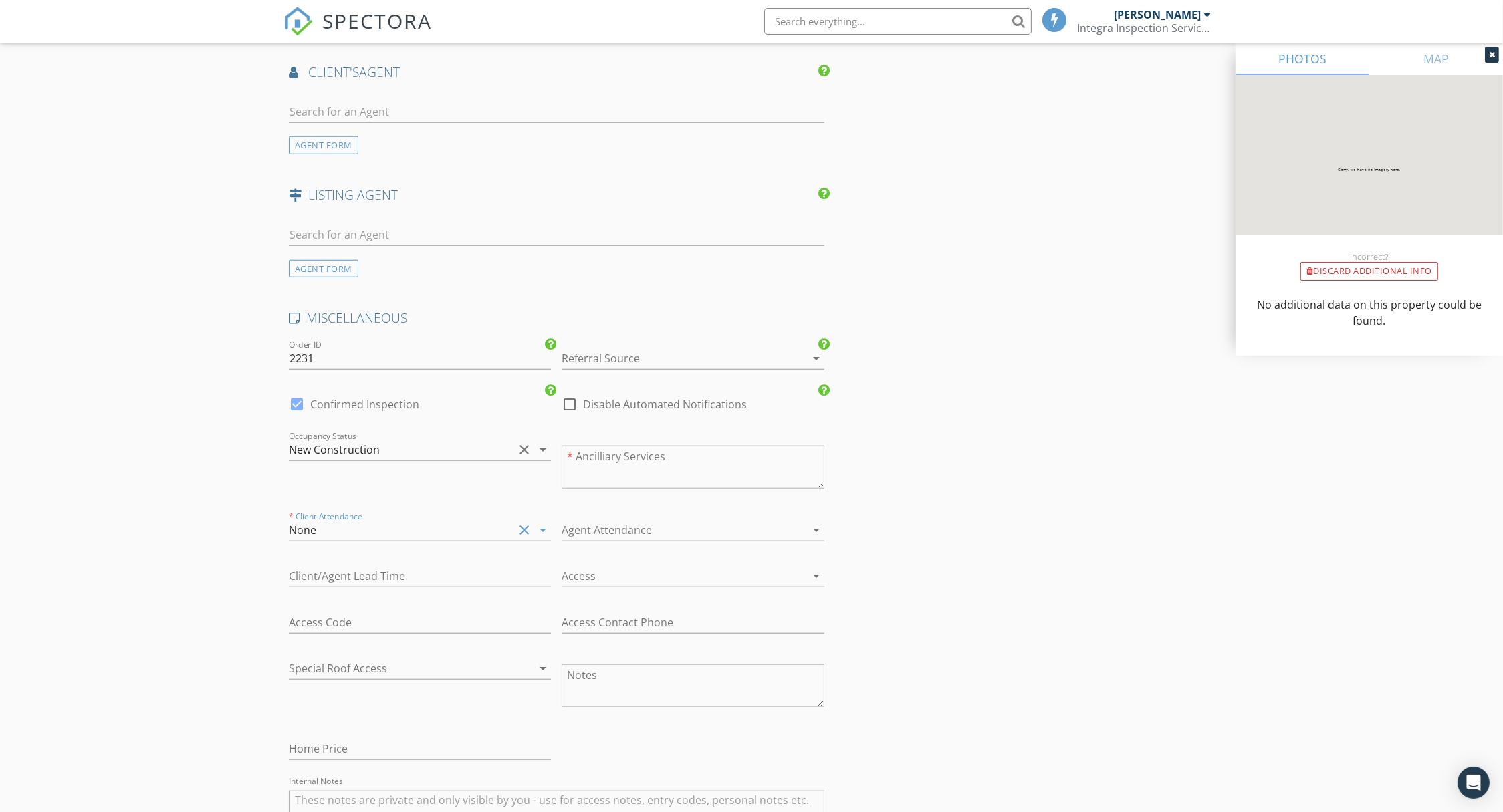
click at [605, 519] on div at bounding box center [674, 530] width 225 height 22
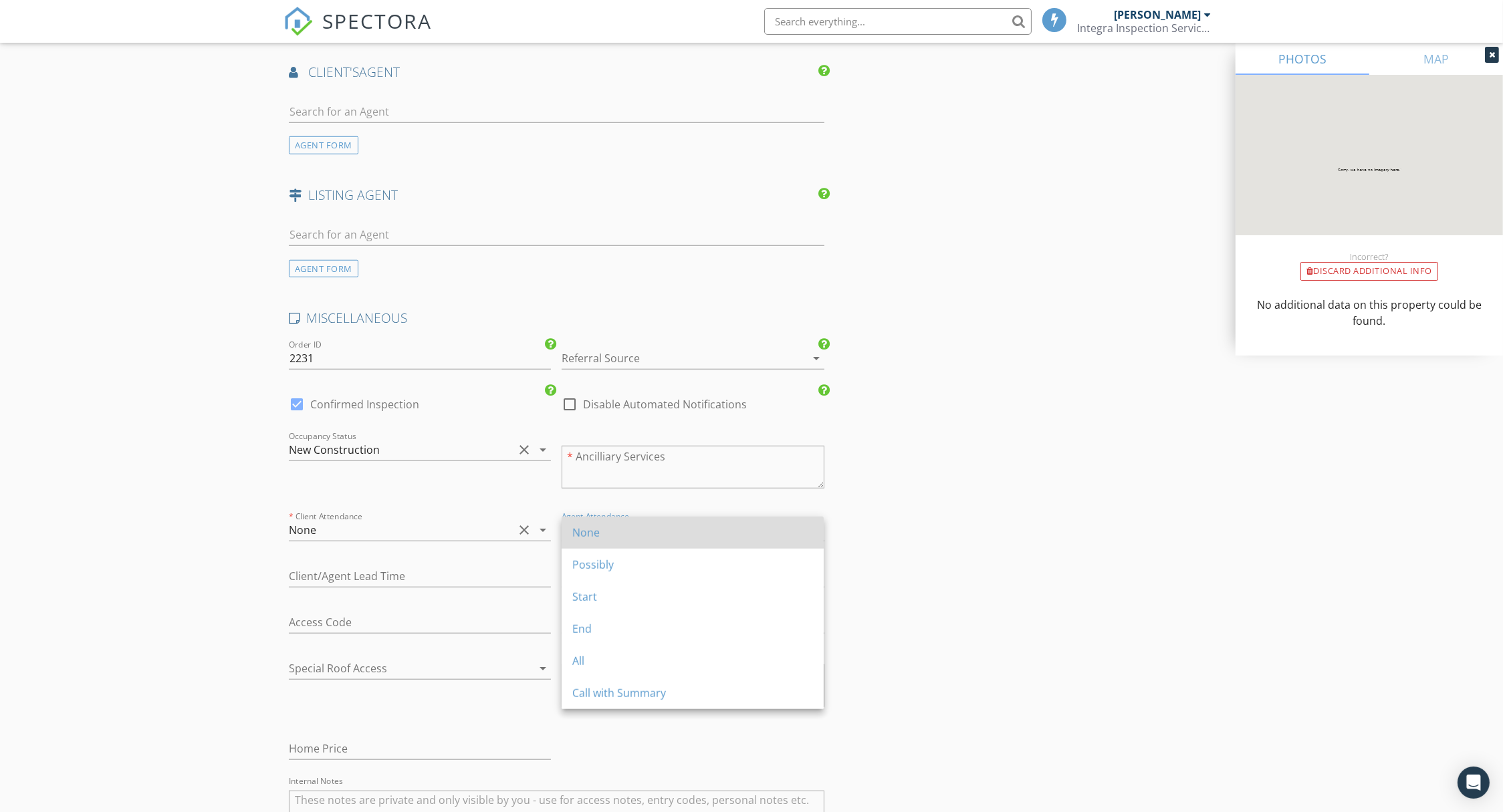
click at [605, 525] on div "None" at bounding box center [692, 532] width 241 height 16
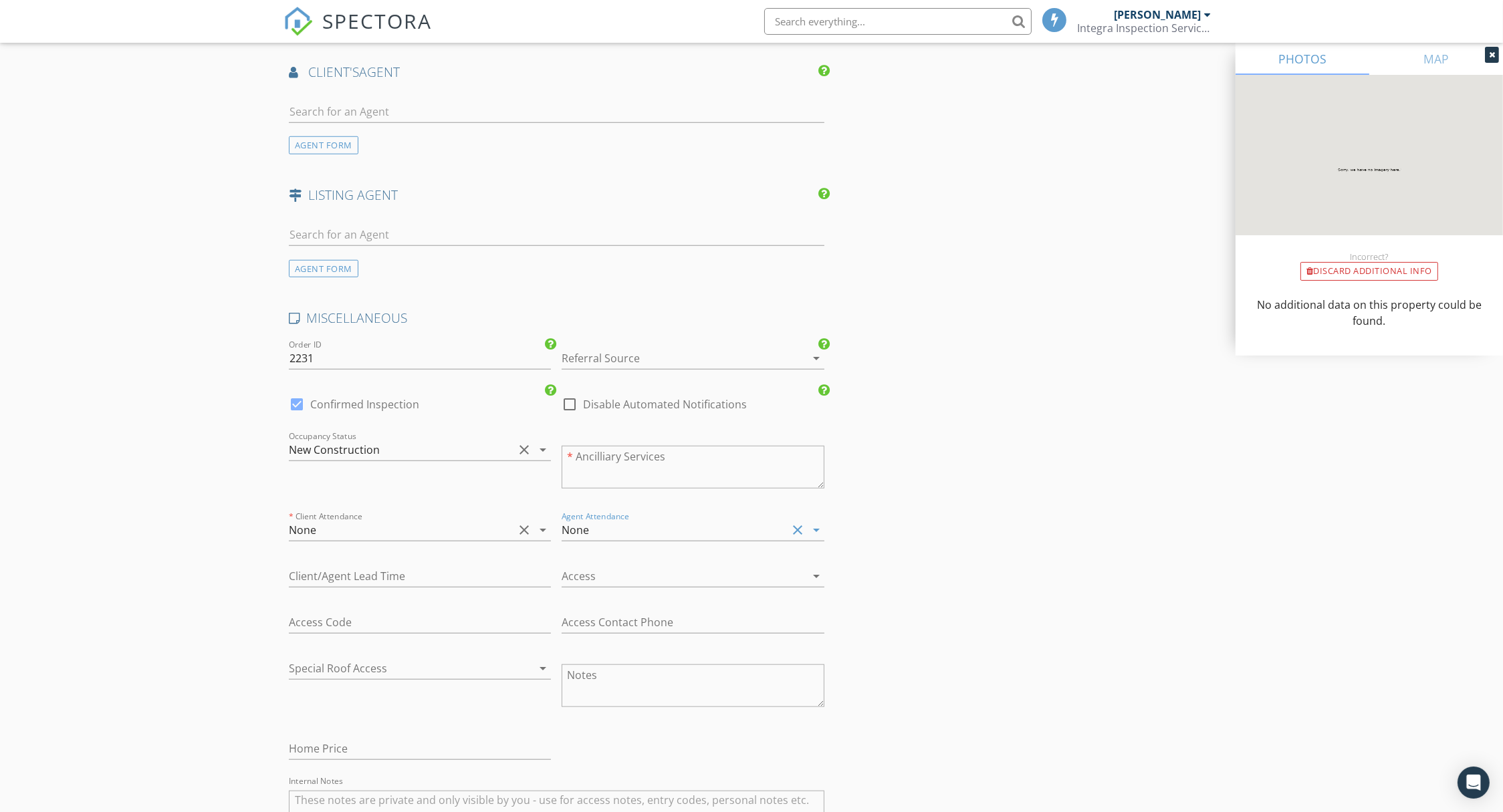
click at [605, 576] on div at bounding box center [674, 576] width 225 height 22
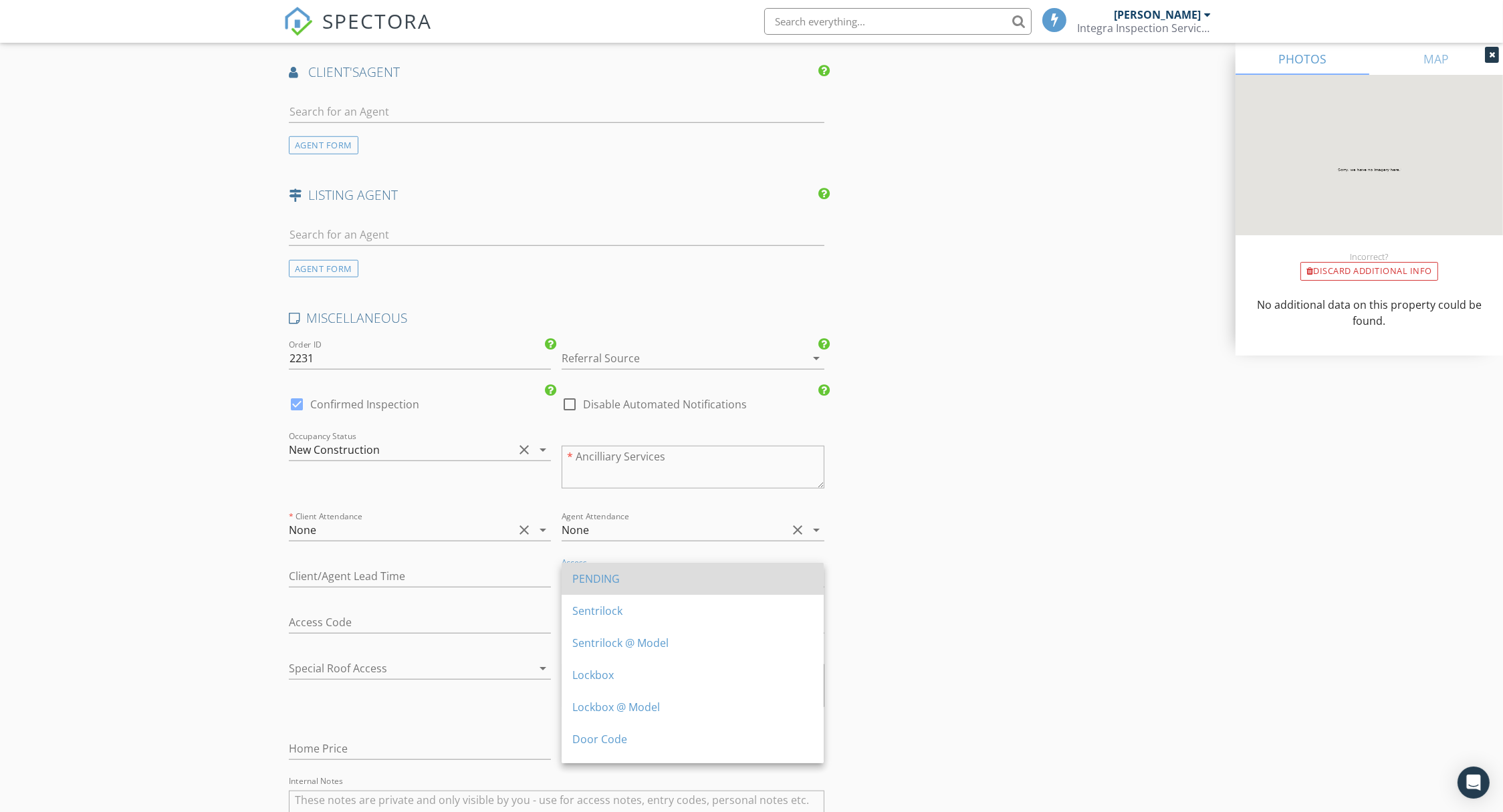
click at [605, 574] on div "PENDING" at bounding box center [692, 579] width 241 height 16
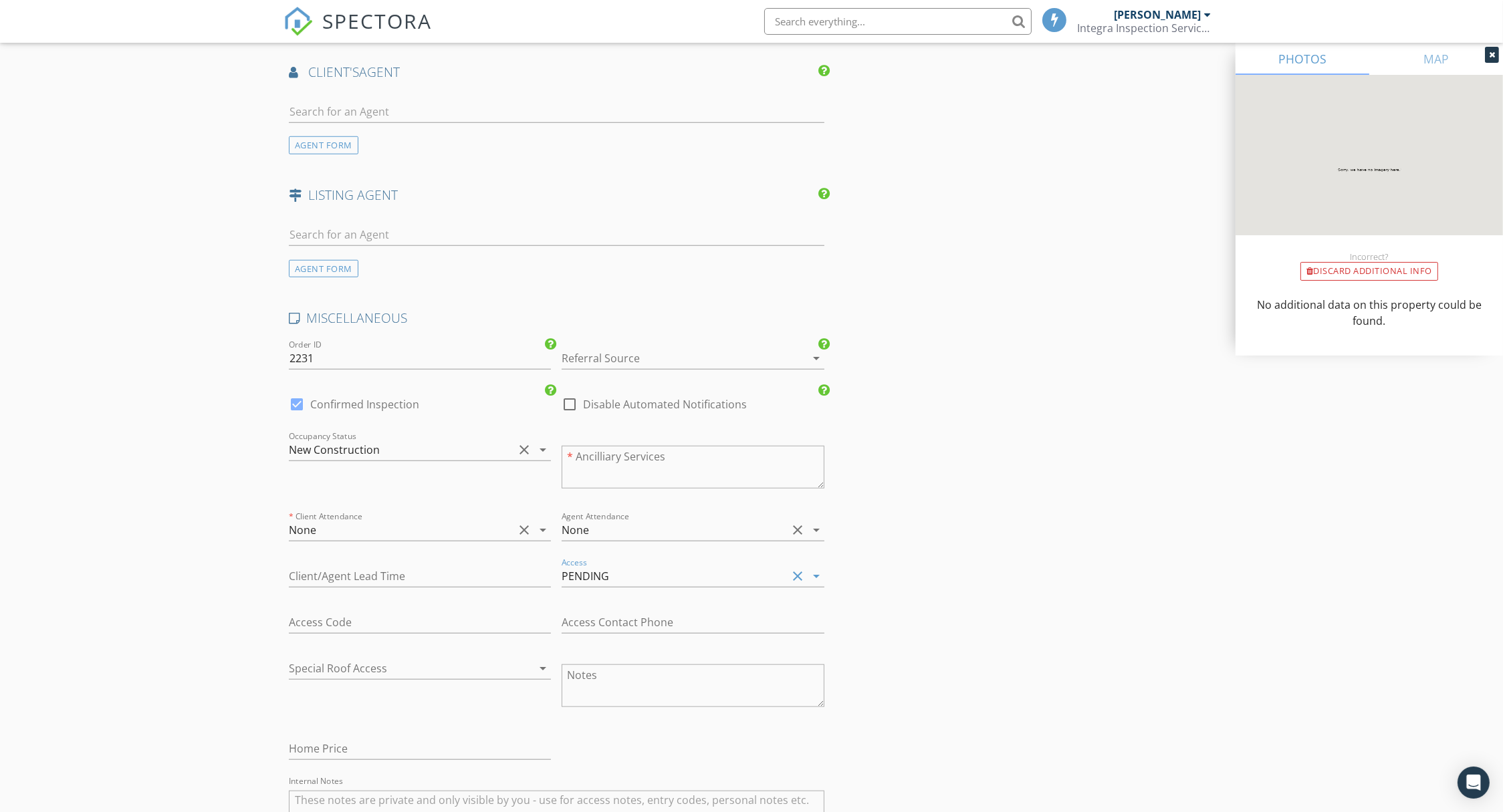
click at [618, 352] on div at bounding box center [674, 358] width 225 height 22
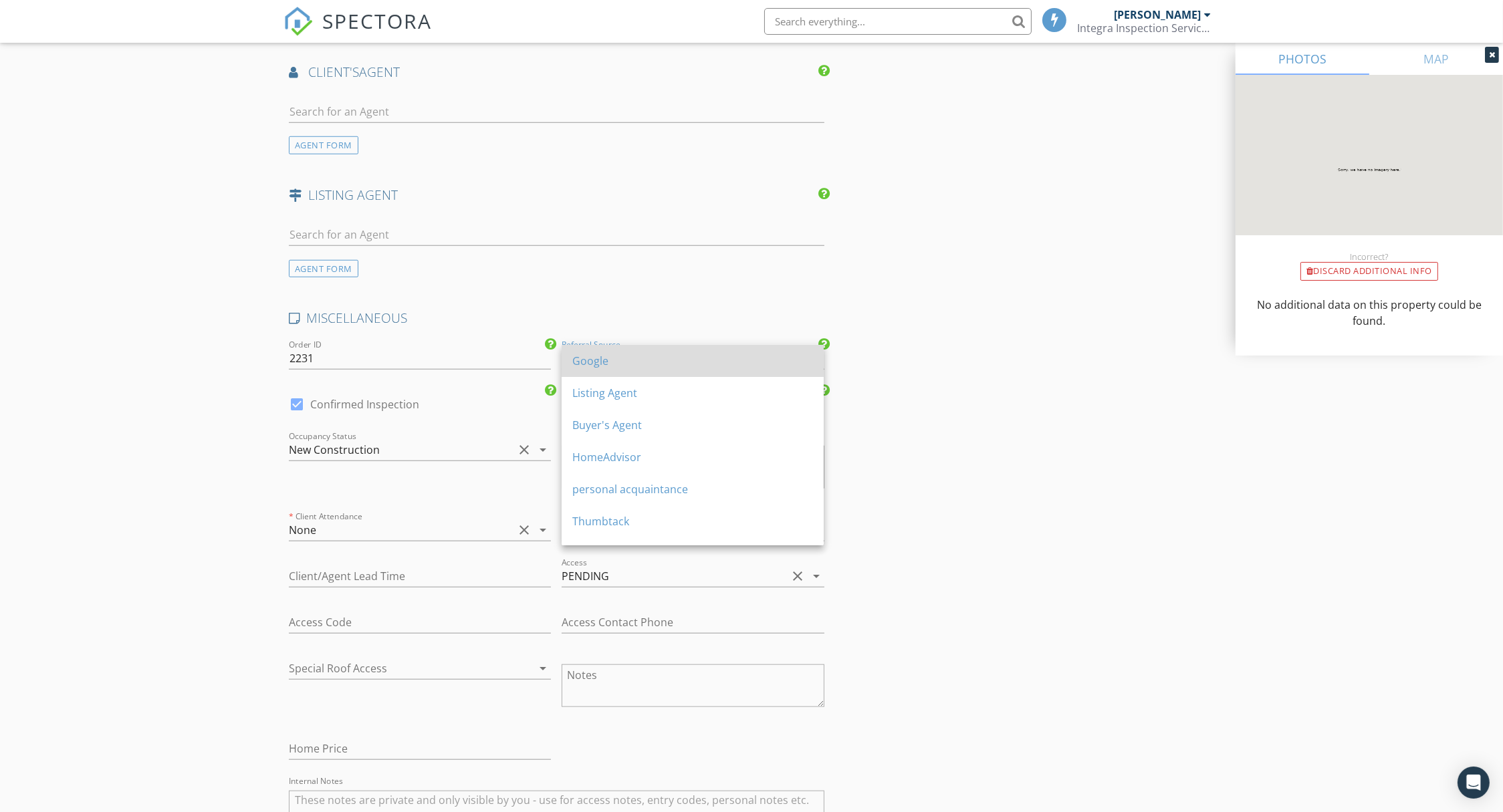
click at [620, 362] on div "Google" at bounding box center [692, 361] width 241 height 16
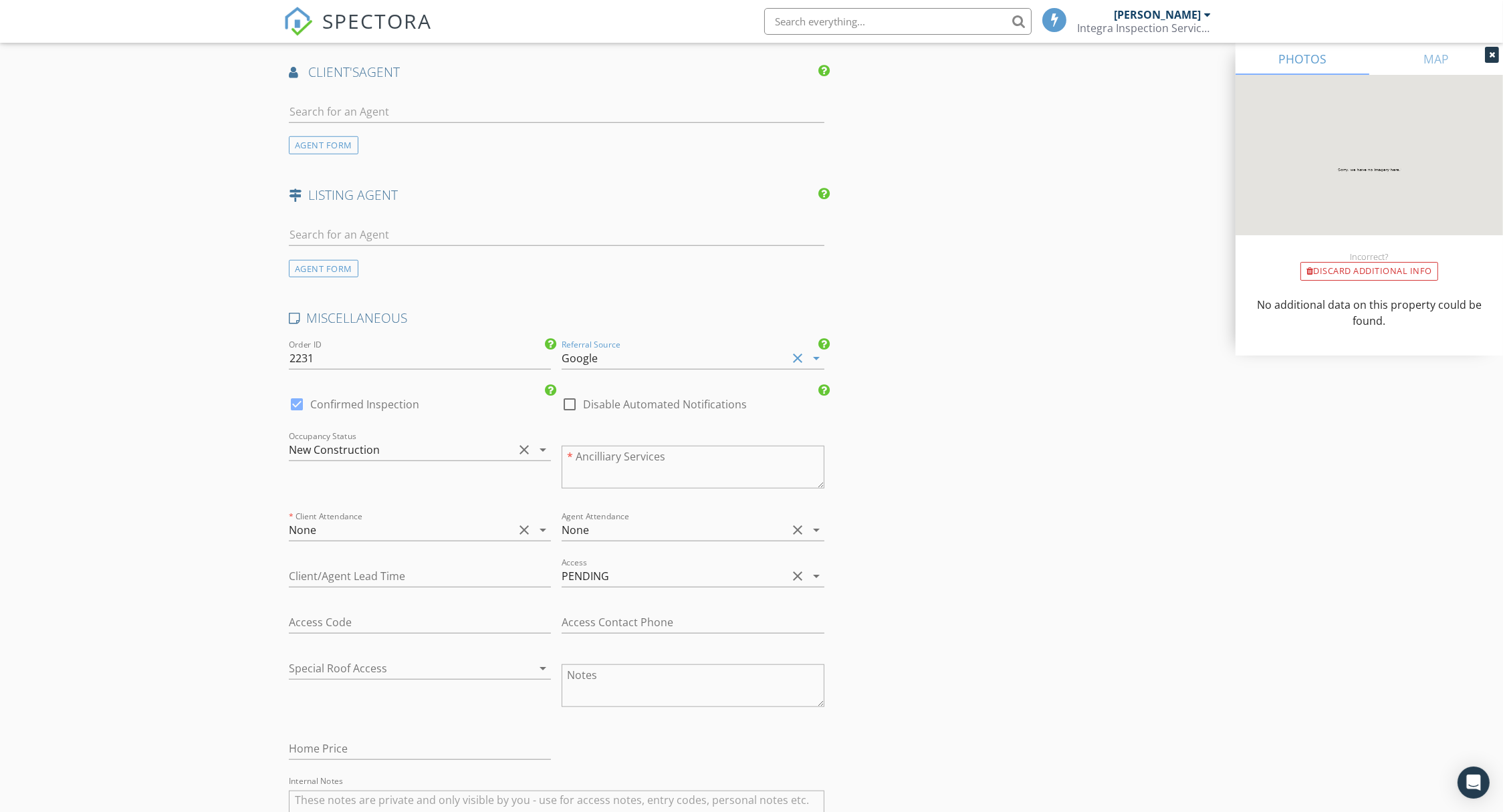
click at [617, 357] on div "Google" at bounding box center [674, 358] width 225 height 22
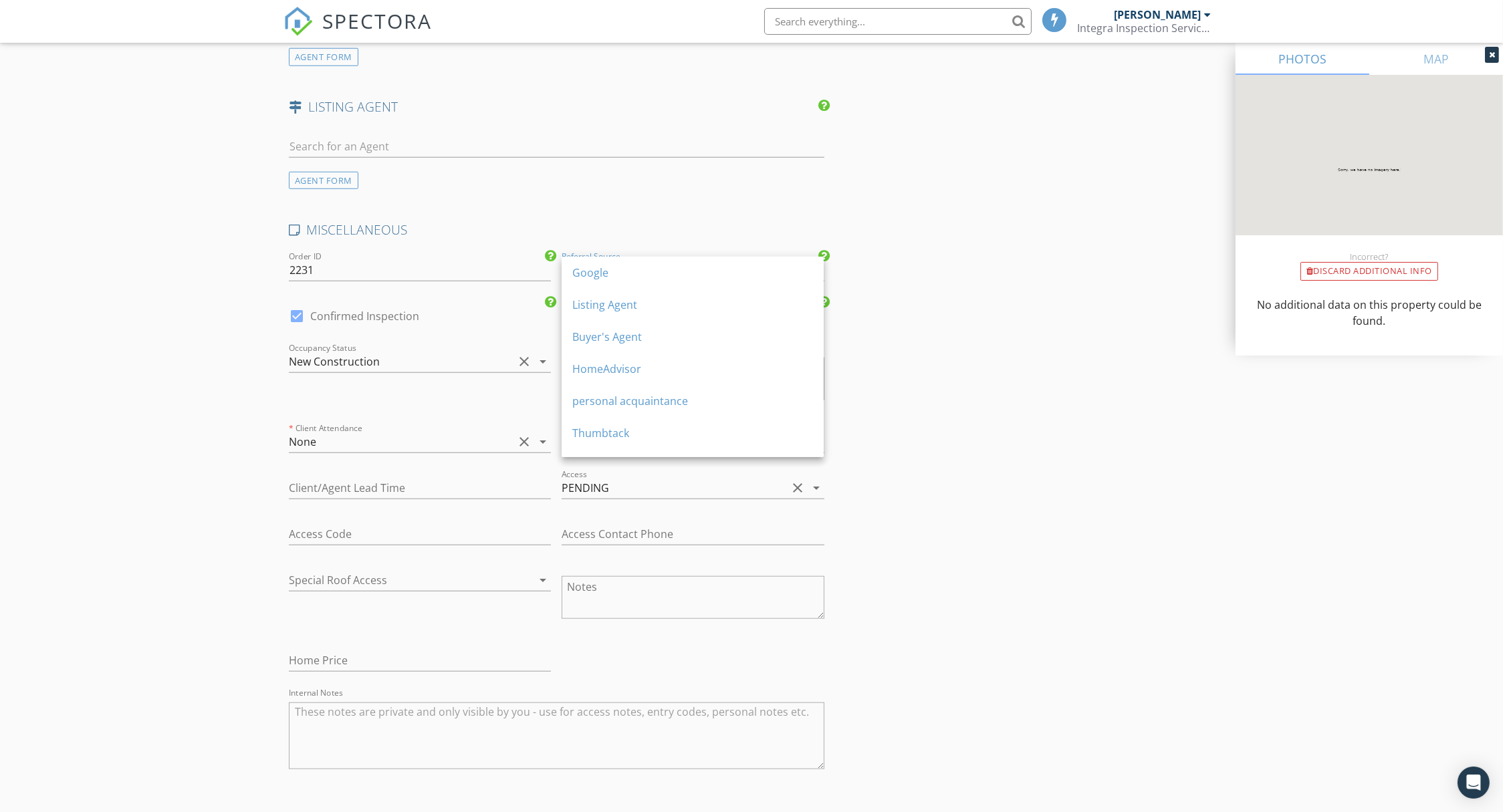
scroll to position [1945, 0]
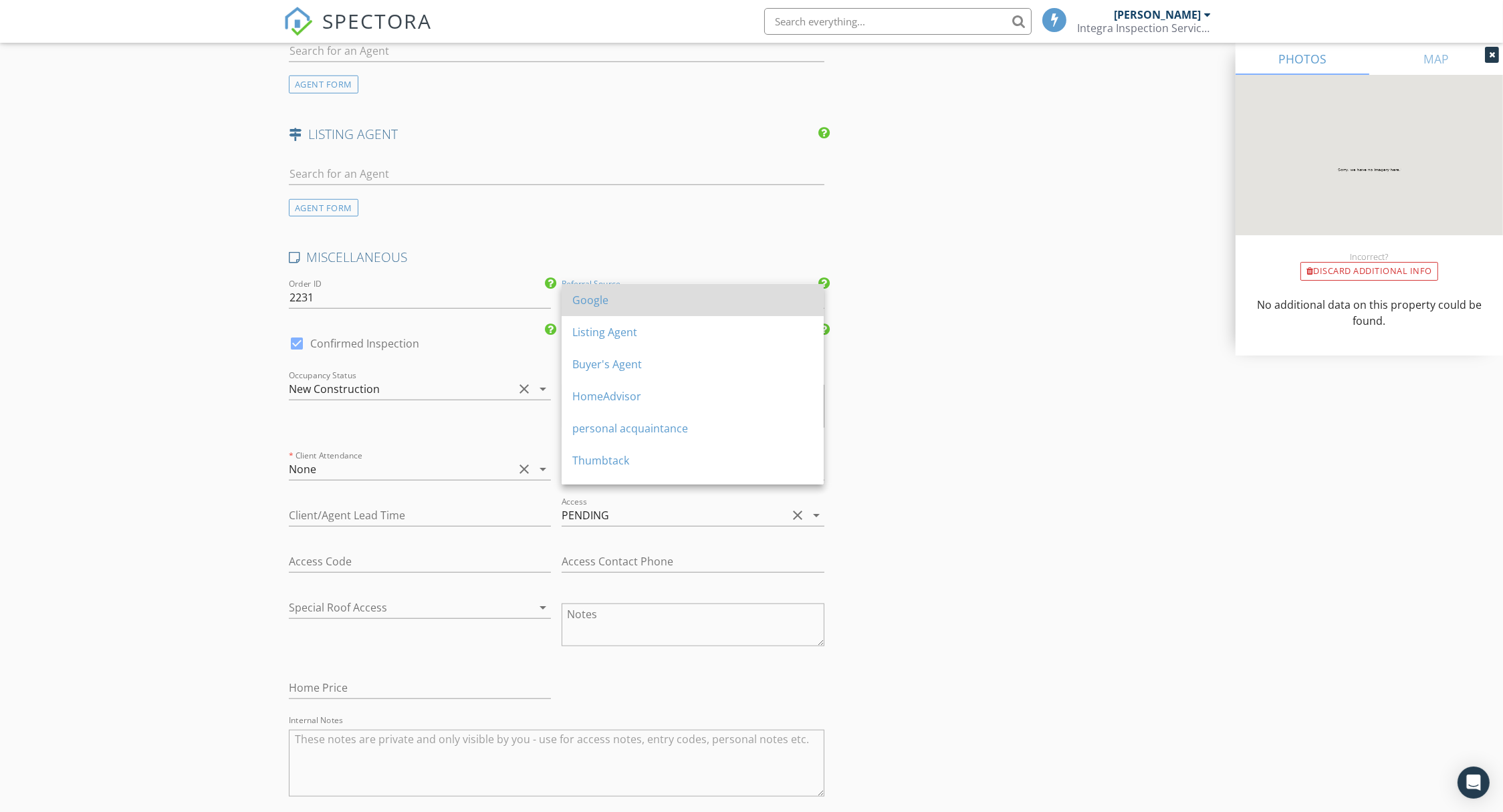
click at [643, 300] on div "Google" at bounding box center [692, 300] width 241 height 16
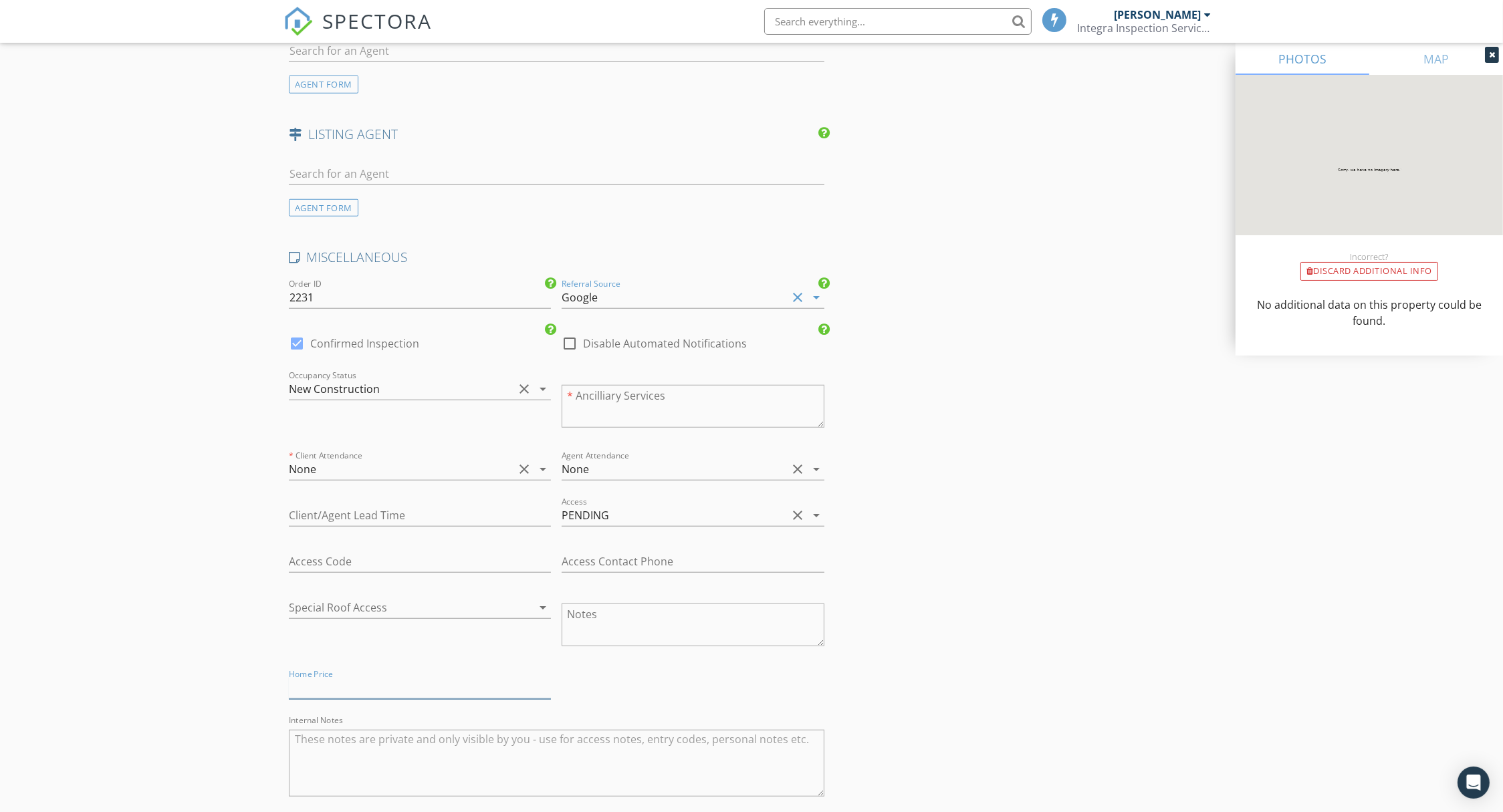
click at [399, 682] on input "text" at bounding box center [420, 688] width 262 height 22
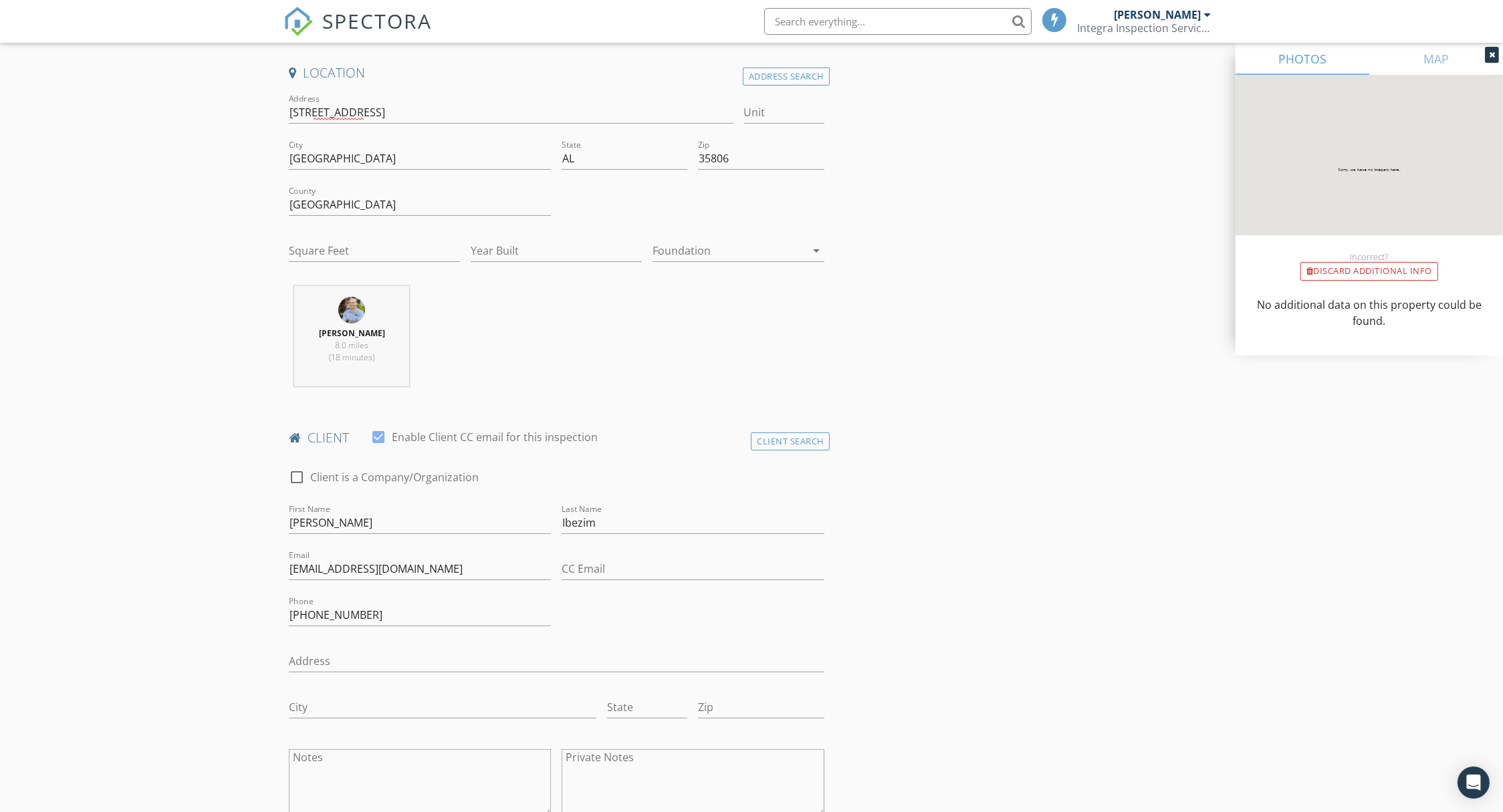
scroll to position [182, 0]
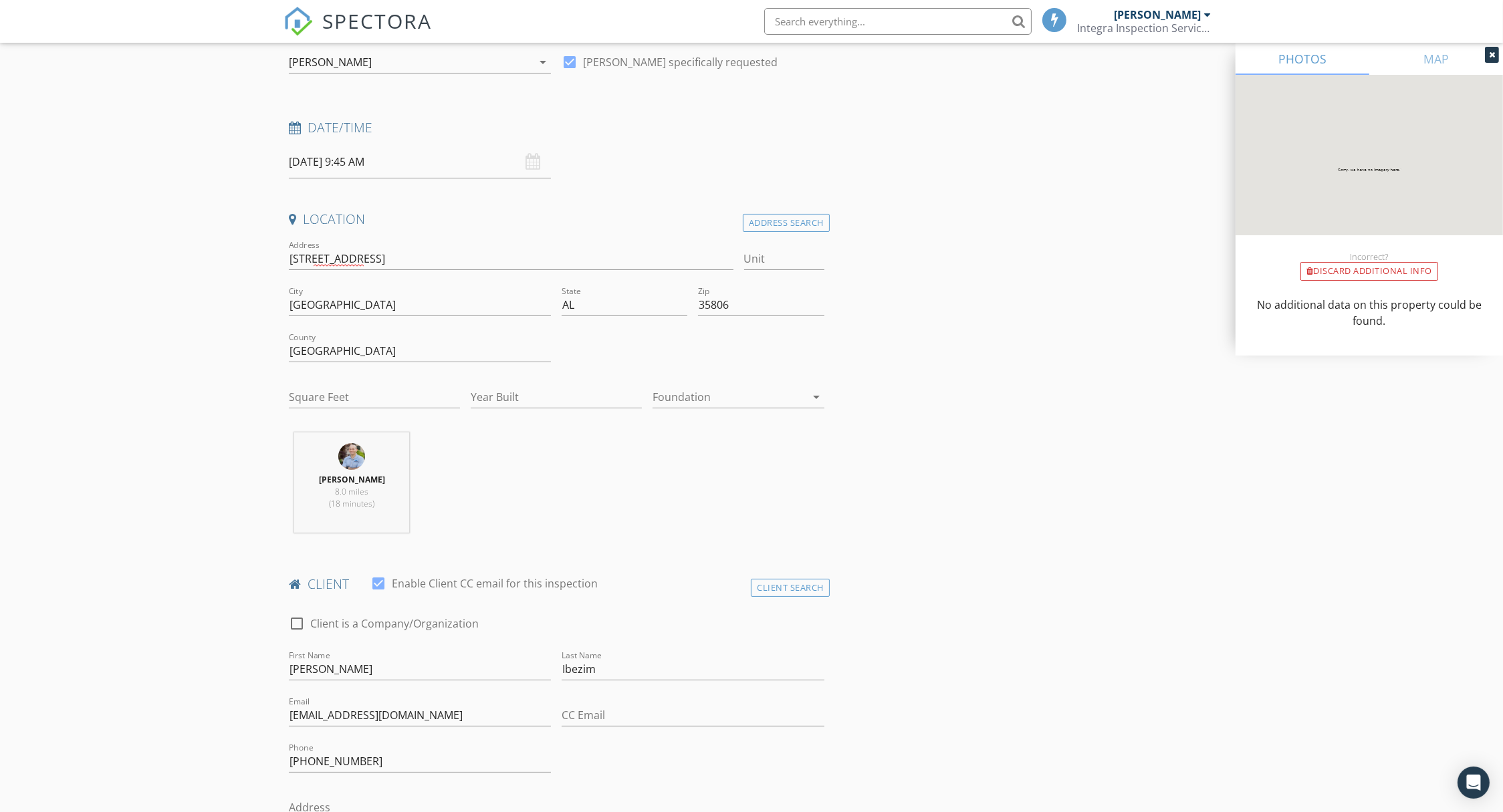
type input "264"
click at [326, 395] on input "Square Feet" at bounding box center [375, 397] width 171 height 22
type input "1594"
click at [529, 401] on input "Year Built" at bounding box center [556, 397] width 171 height 22
type input "2025"
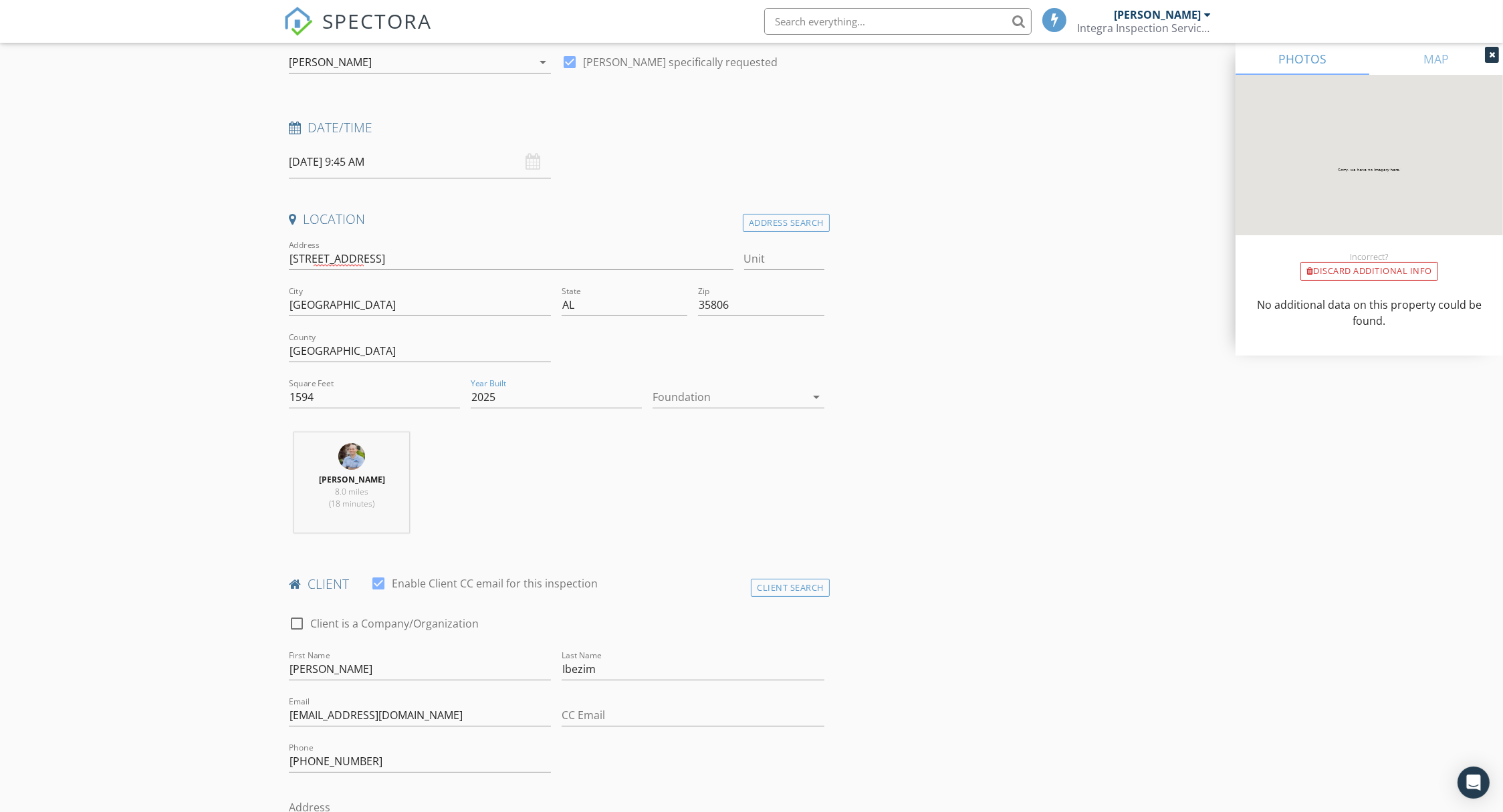
click at [697, 397] on div at bounding box center [729, 397] width 153 height 22
click at [693, 463] on div "Slab" at bounding box center [739, 466] width 150 height 16
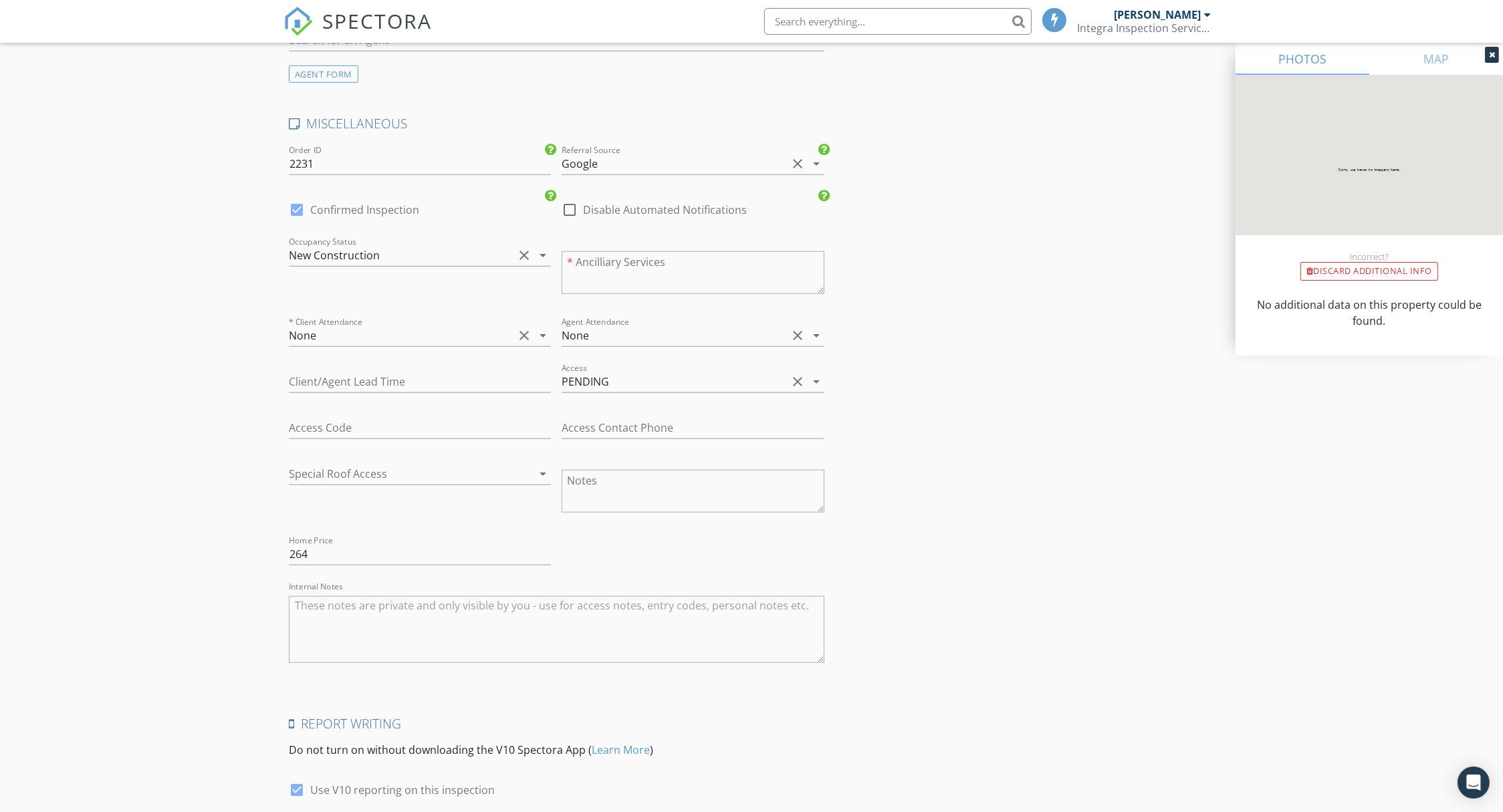
scroll to position [2188, 0]
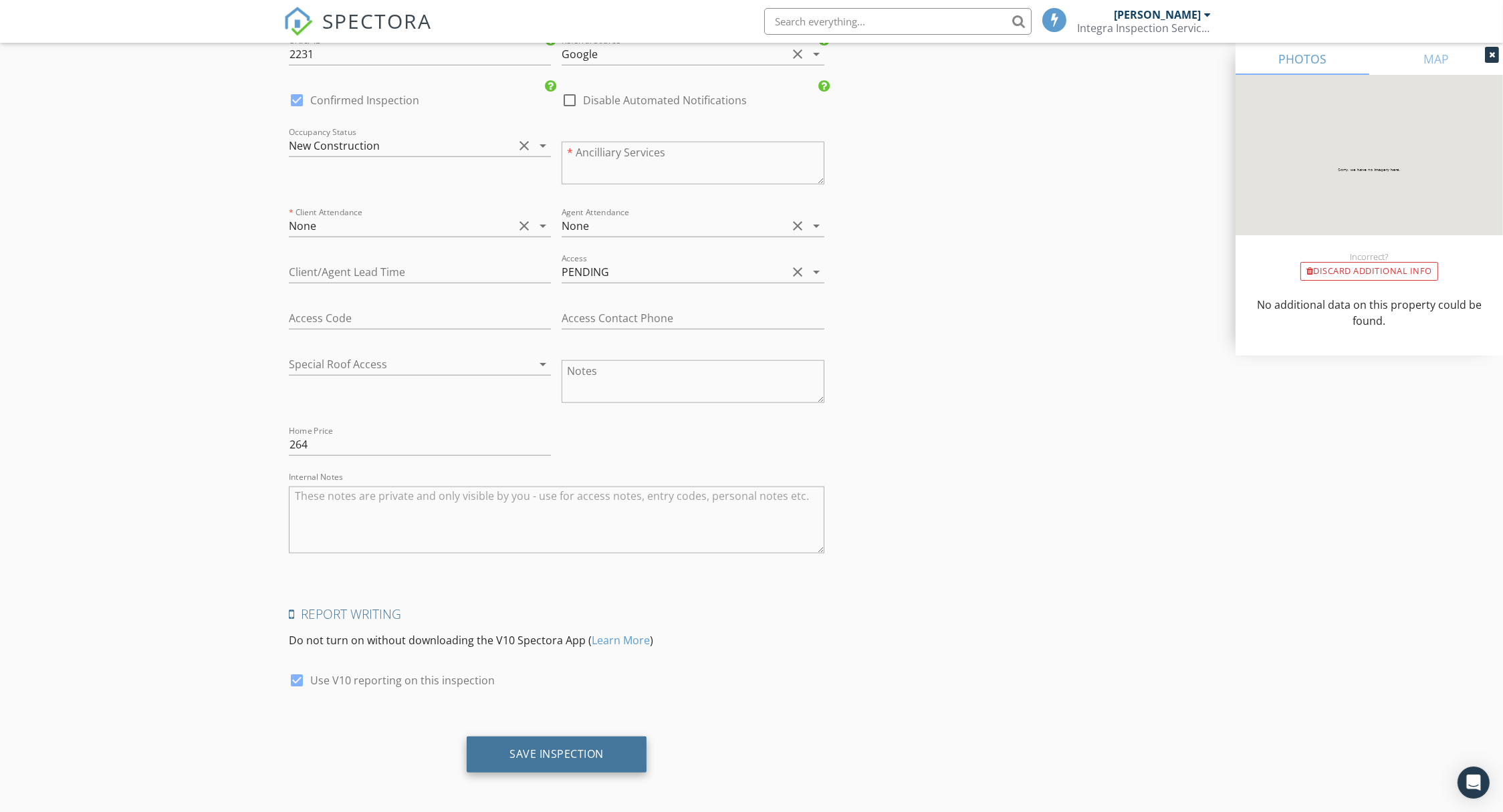
click at [522, 747] on div "Save Inspection" at bounding box center [556, 754] width 94 height 14
click at [650, 268] on div "PENDING" at bounding box center [674, 272] width 225 height 22
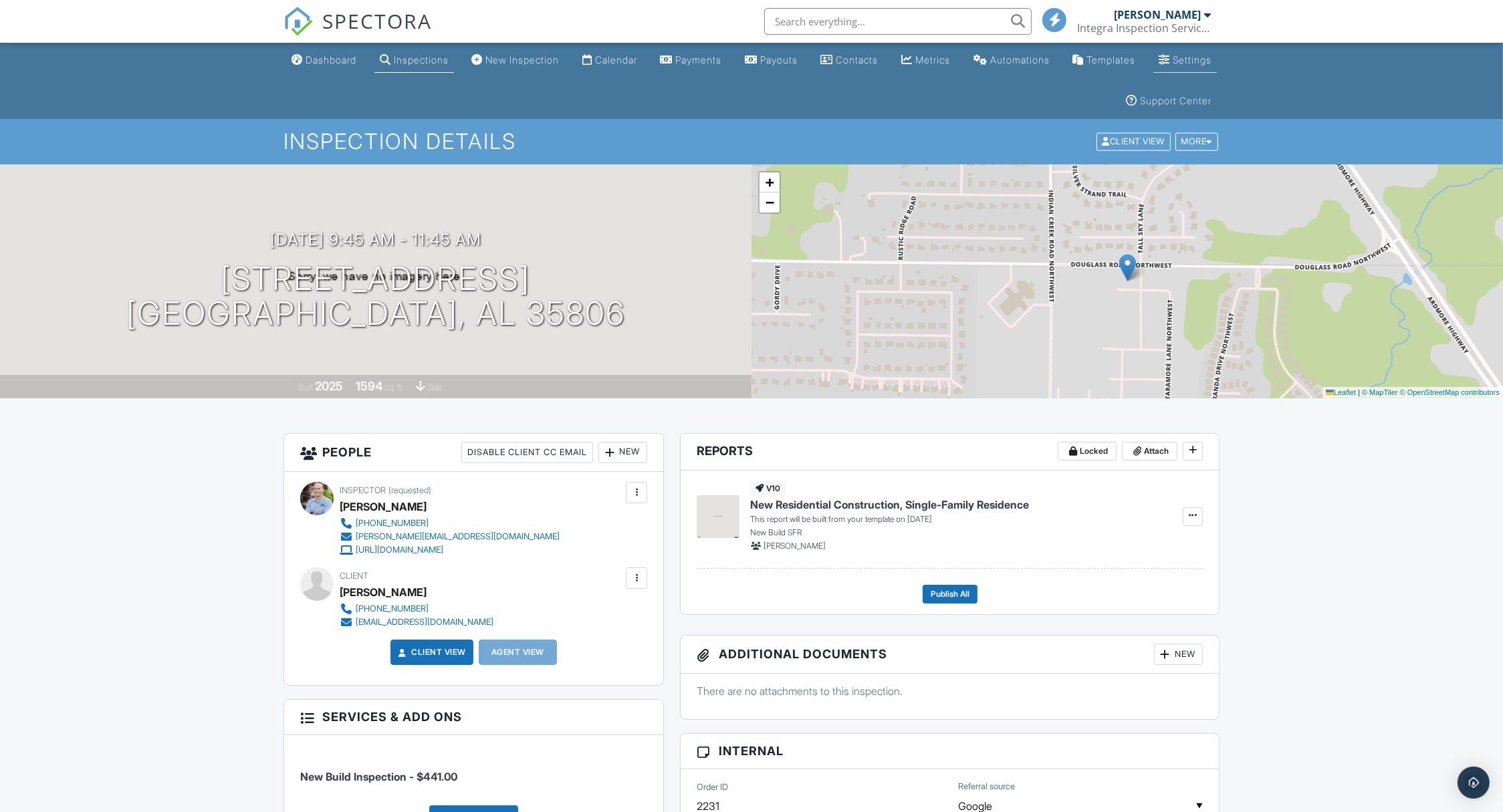
click at [1172, 66] on div "Settings" at bounding box center [1192, 60] width 39 height 12
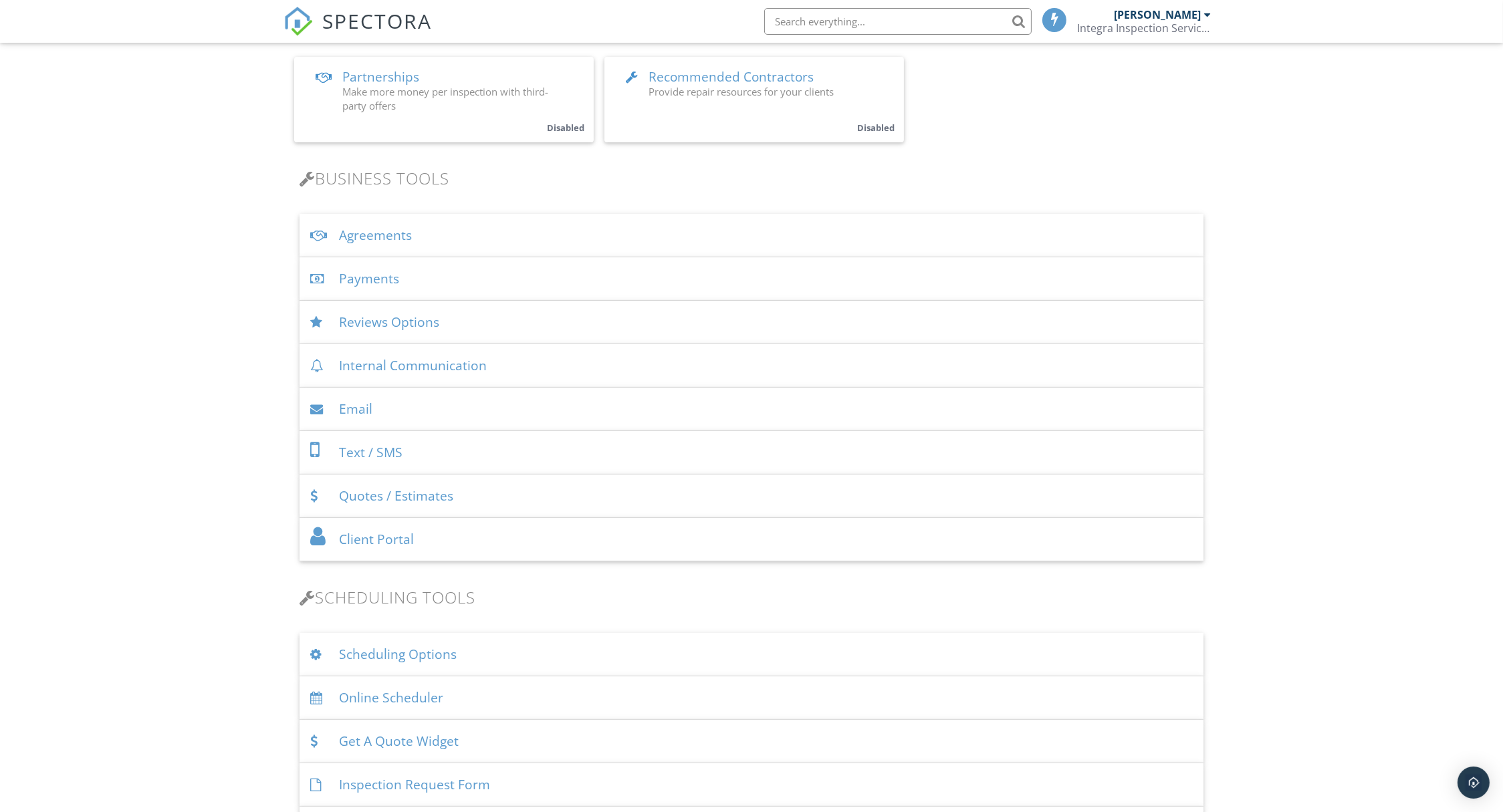
scroll to position [547, 0]
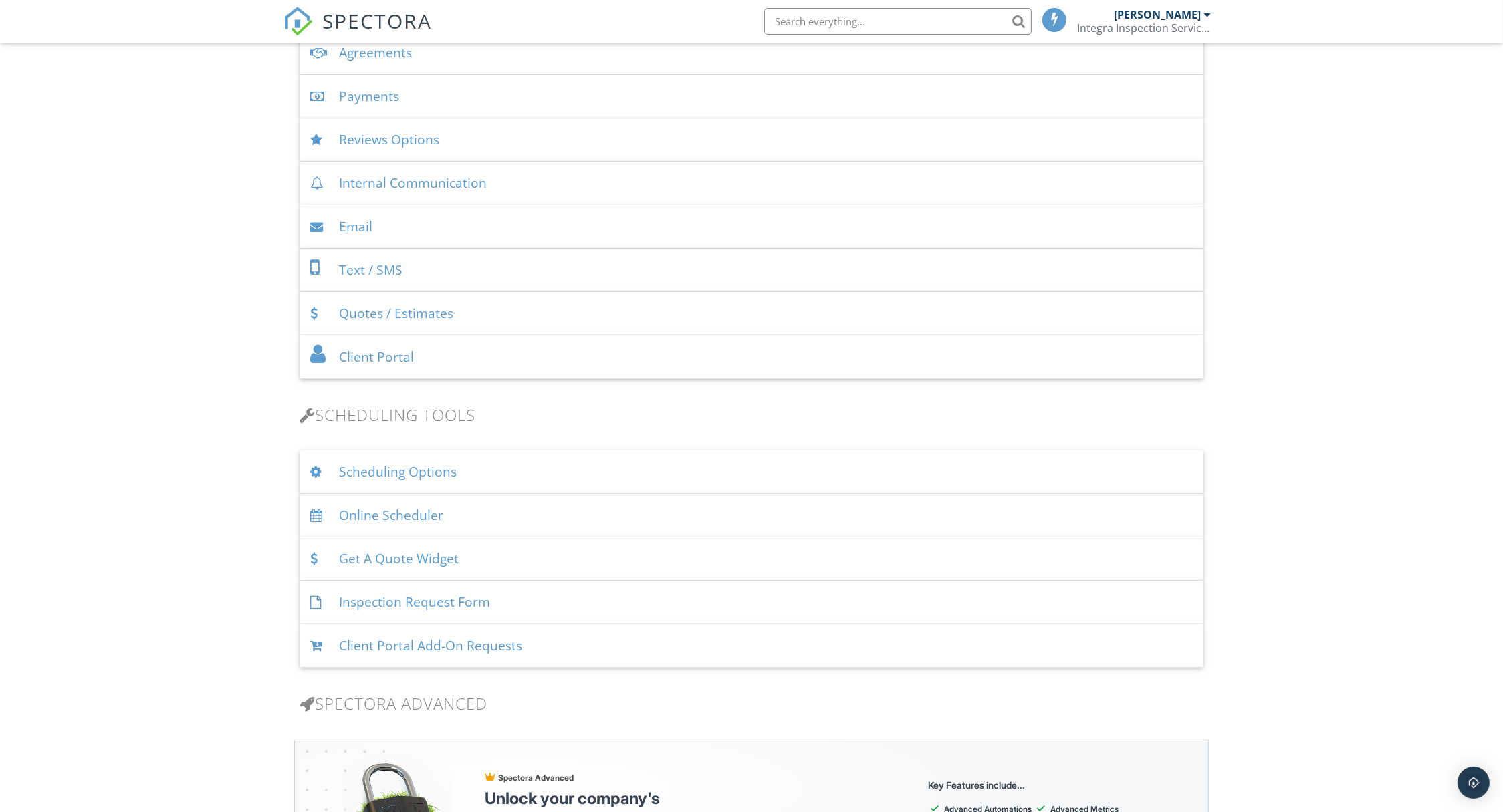
click at [429, 462] on div "Scheduling Options" at bounding box center [752, 472] width 904 height 43
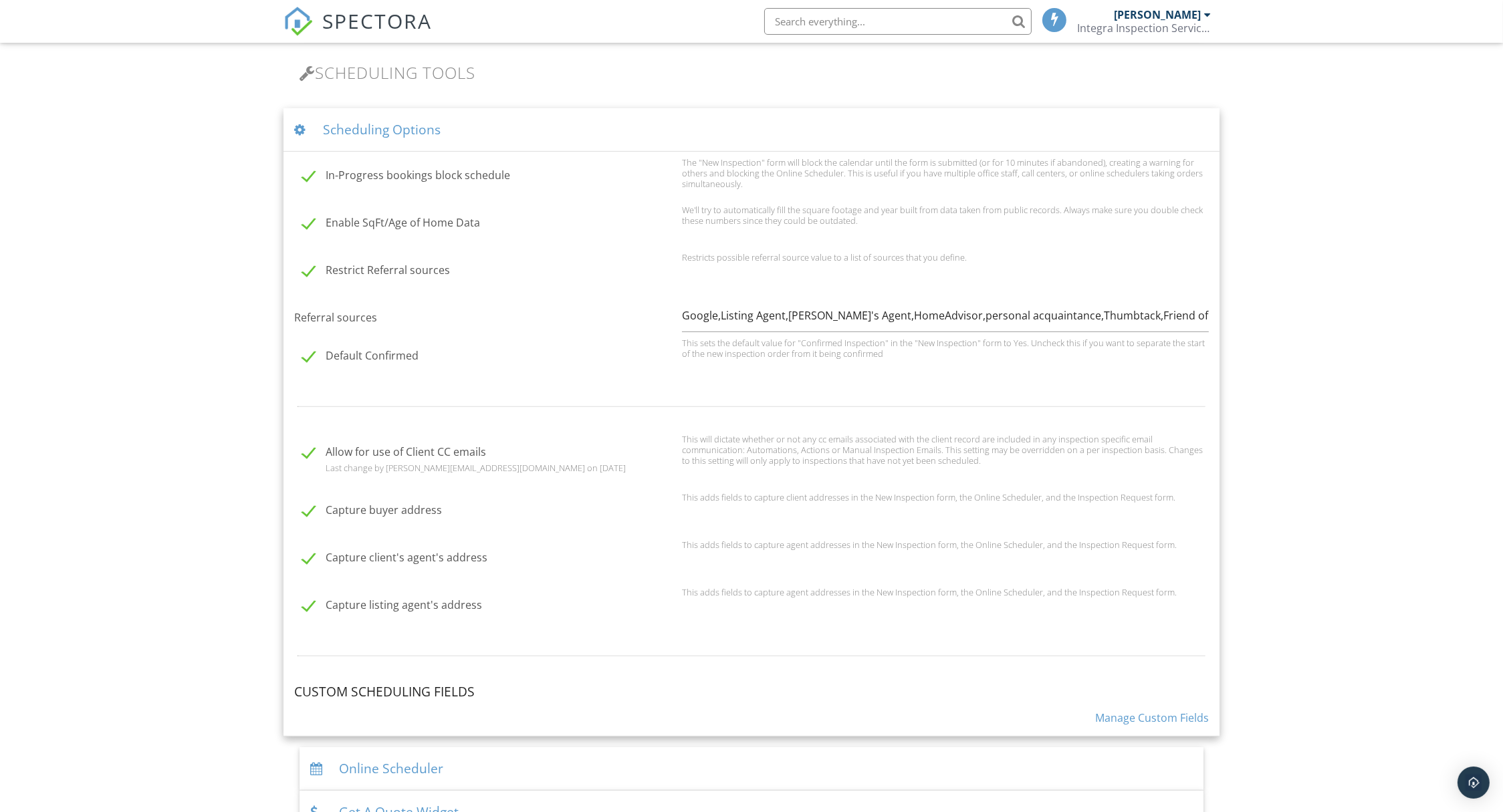
scroll to position [911, 0]
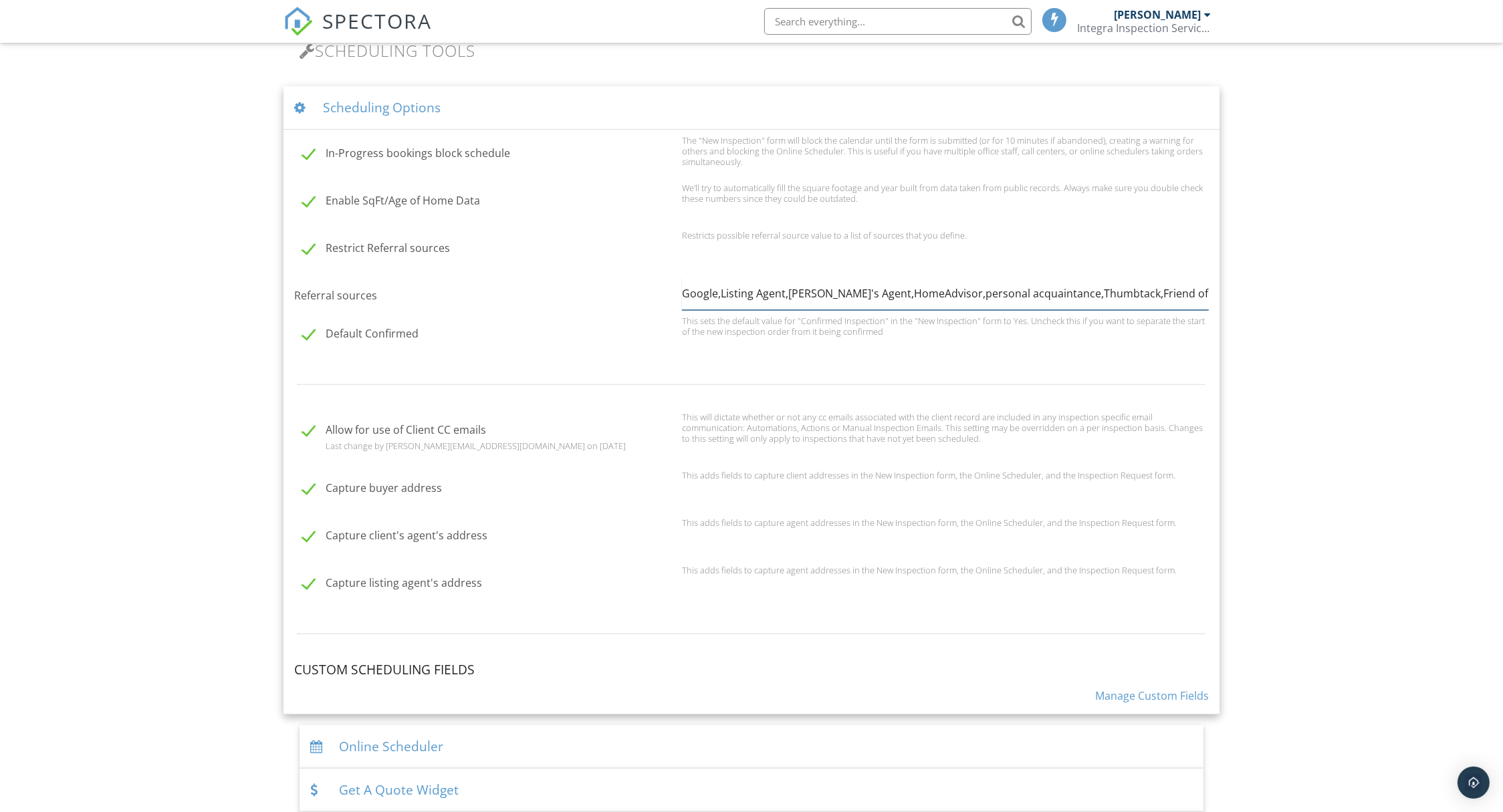
click at [1167, 291] on input "Google,Listing Agent,Buyer's Agent,HomeAdvisor,personal acquaintance,Thumbtack,…" at bounding box center [945, 293] width 527 height 32
type input "Google,Listing Agent,Buyer's Agent,HomeAdvisor,personal acquaintance,Thumbtack,…"
click at [1288, 300] on div "Dashboard Inspections New Inspection Calendar Payments Payouts Contacts Metrics…" at bounding box center [752, 558] width 1503 height 2854
click at [188, 272] on div "Dashboard Inspections New Inspection Calendar Payments Payouts Contacts Metrics…" at bounding box center [752, 558] width 1503 height 2854
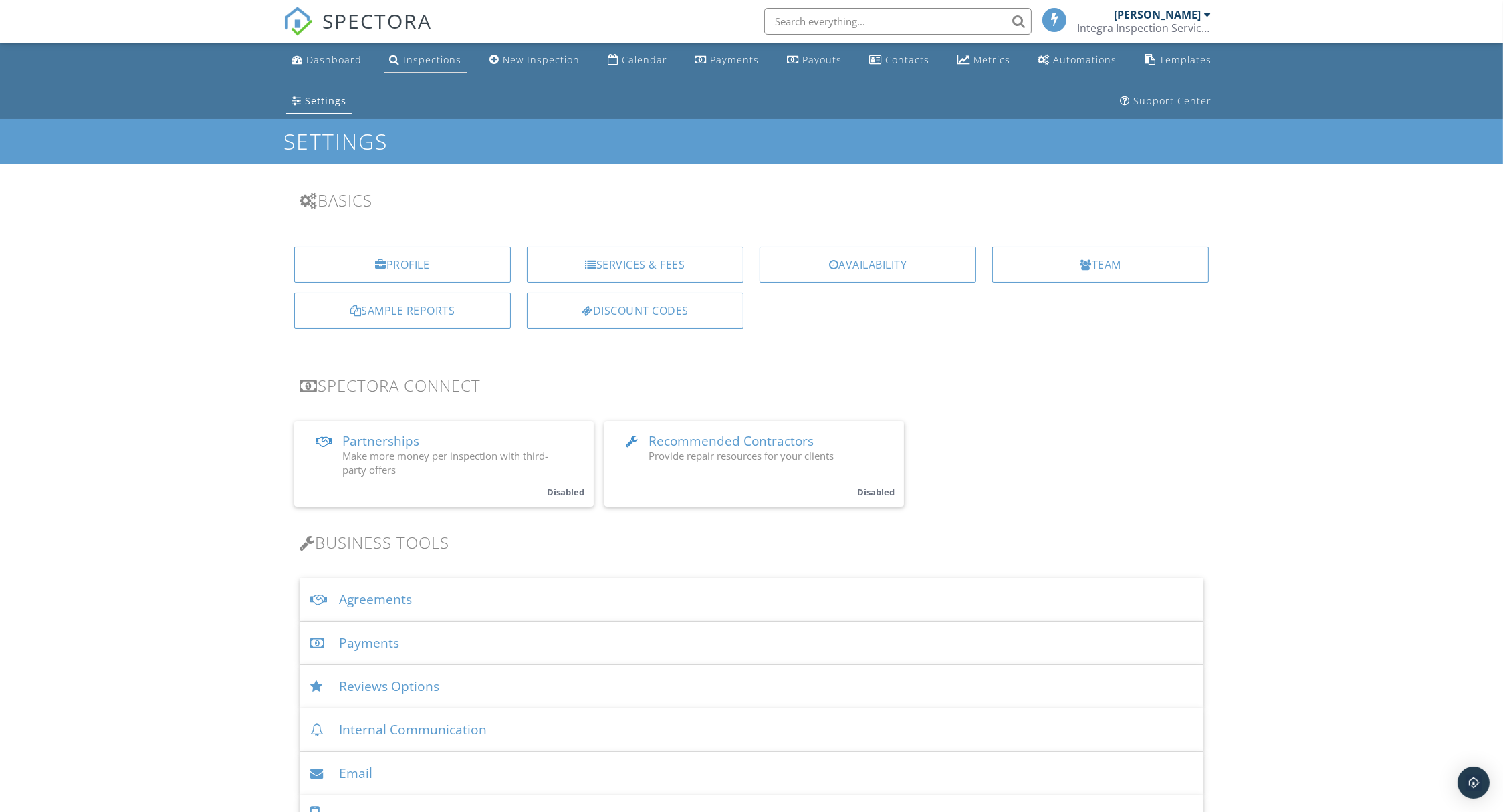
click at [421, 61] on div "Inspections" at bounding box center [432, 60] width 58 height 13
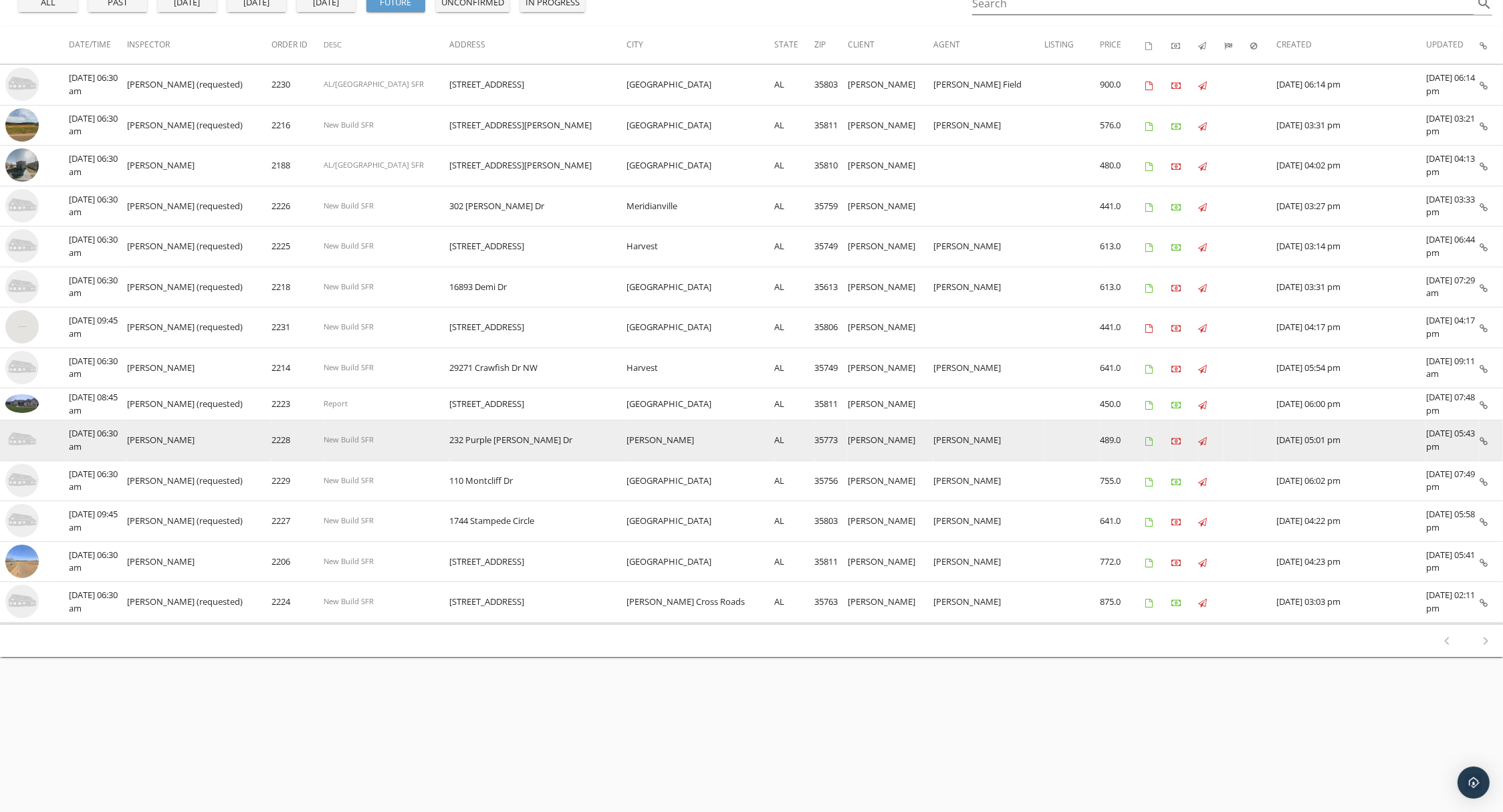
scroll to position [186, 0]
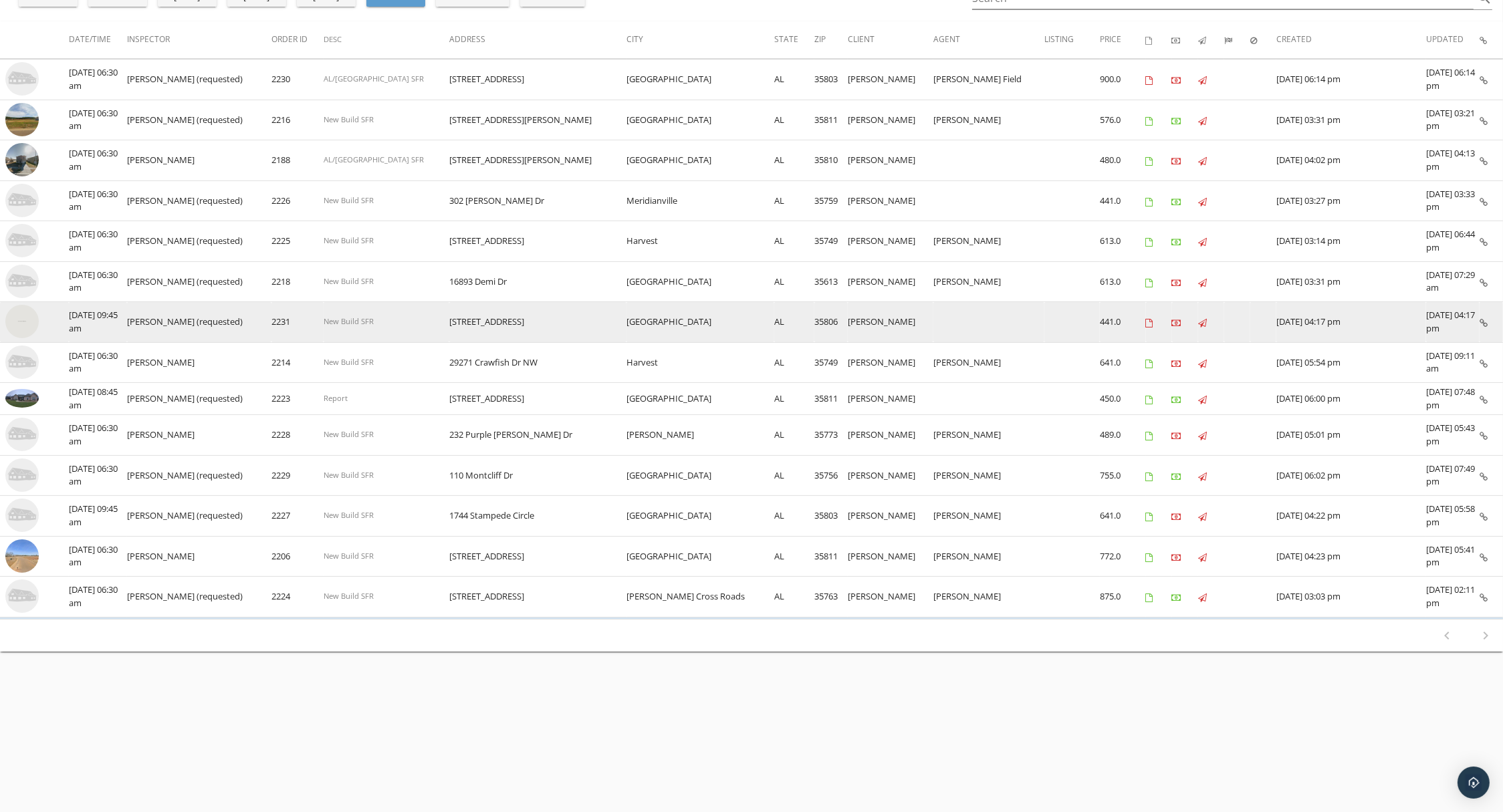
click at [20, 318] on img at bounding box center [22, 321] width 33 height 33
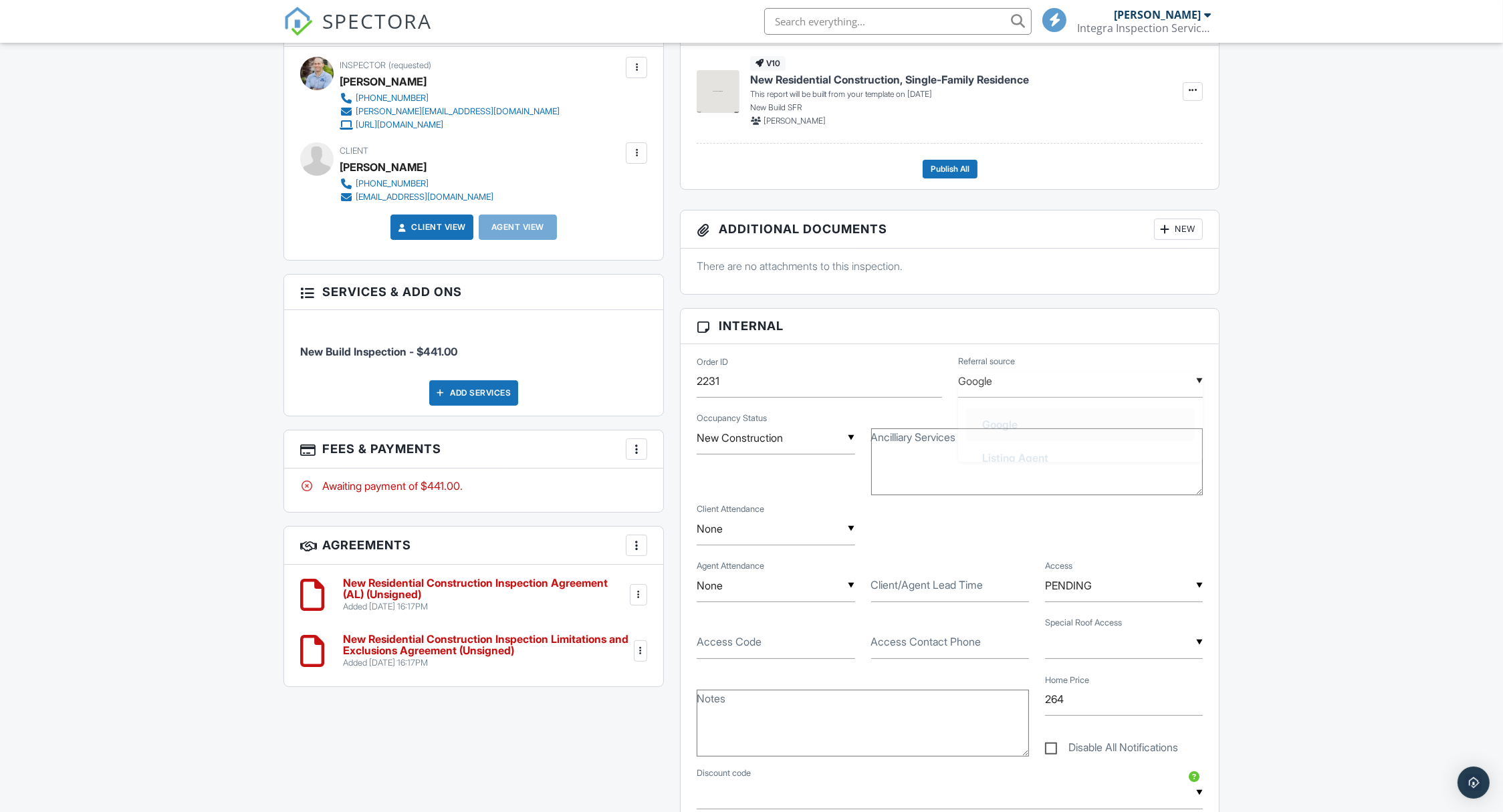
click at [1063, 381] on div "▼ Google Google Listing Agent [PERSON_NAME]'s Agent HomeAdvisor personal acquai…" at bounding box center [1080, 381] width 245 height 32
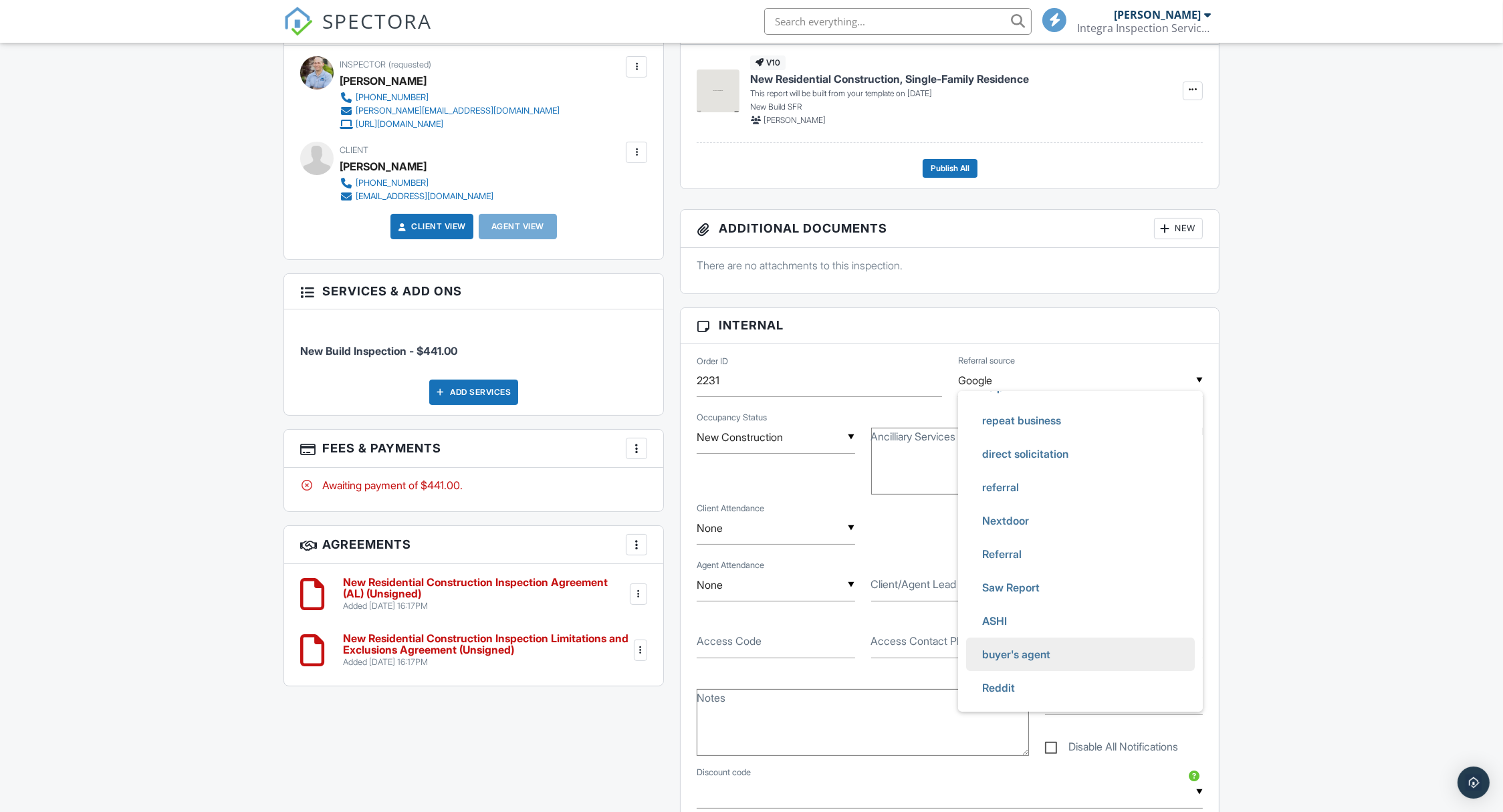
scroll to position [486, 0]
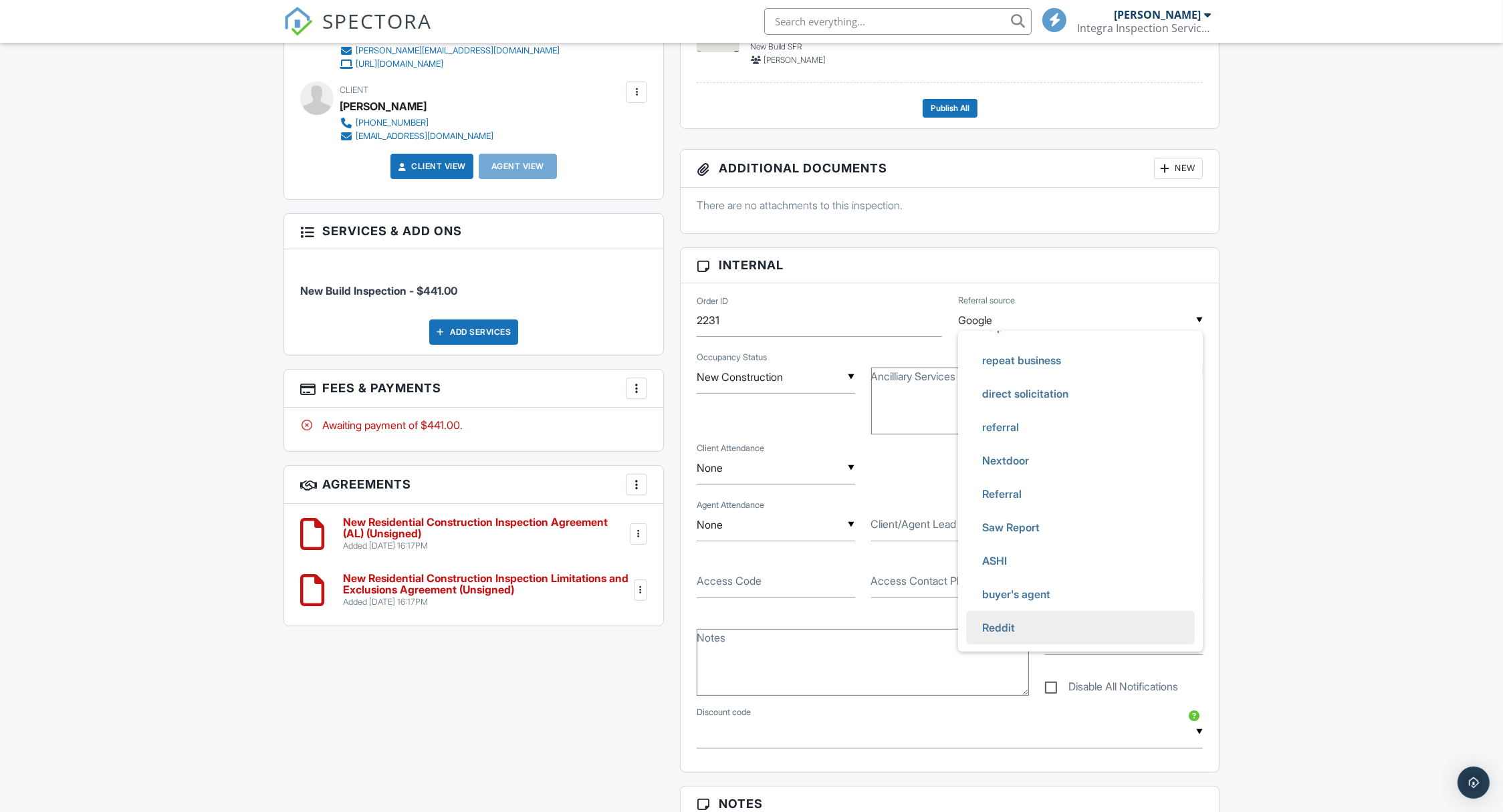
click at [1015, 618] on span "Reddit" at bounding box center [998, 628] width 54 height 33
type input "Reddit"
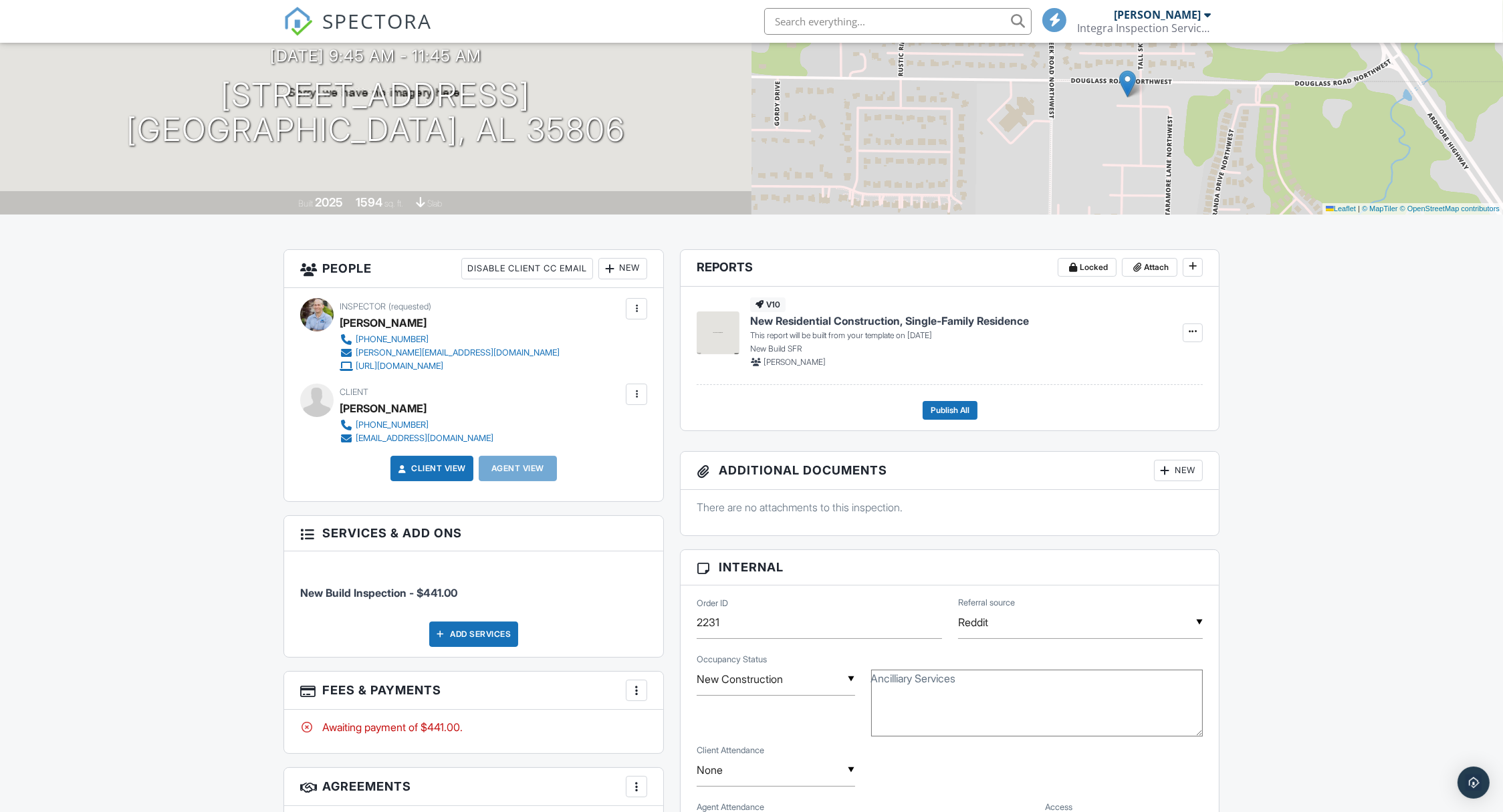
scroll to position [0, 0]
